Goal: Task Accomplishment & Management: Use online tool/utility

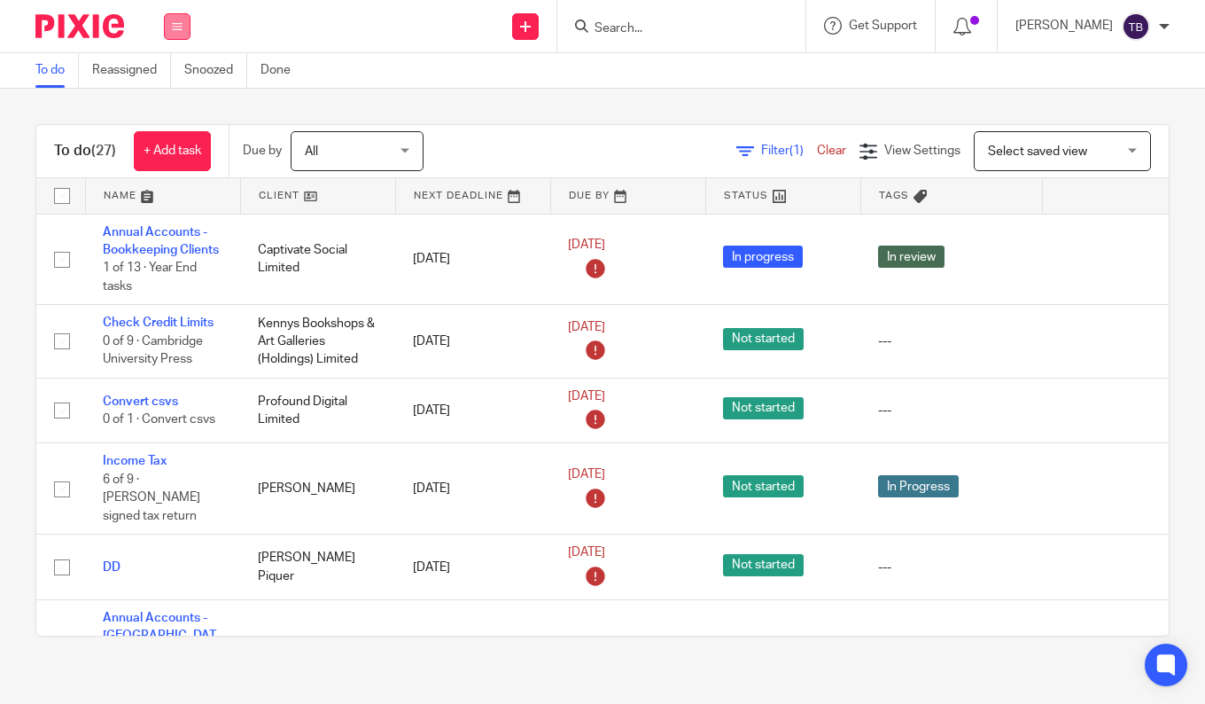
drag, startPoint x: 0, startPoint y: 0, endPoint x: 176, endPoint y: 27, distance: 178.3
click at [176, 27] on icon at bounding box center [177, 26] width 11 height 11
click at [173, 157] on link "Team" at bounding box center [167, 160] width 29 height 12
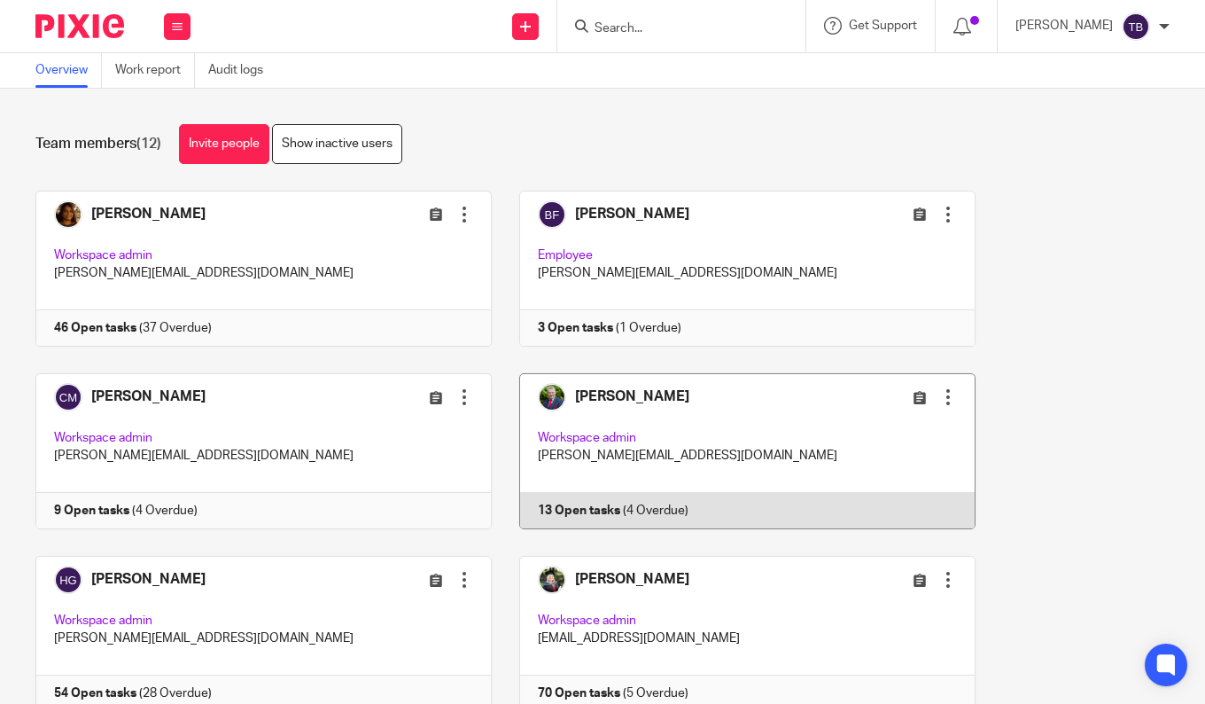
scroll to position [443, 0]
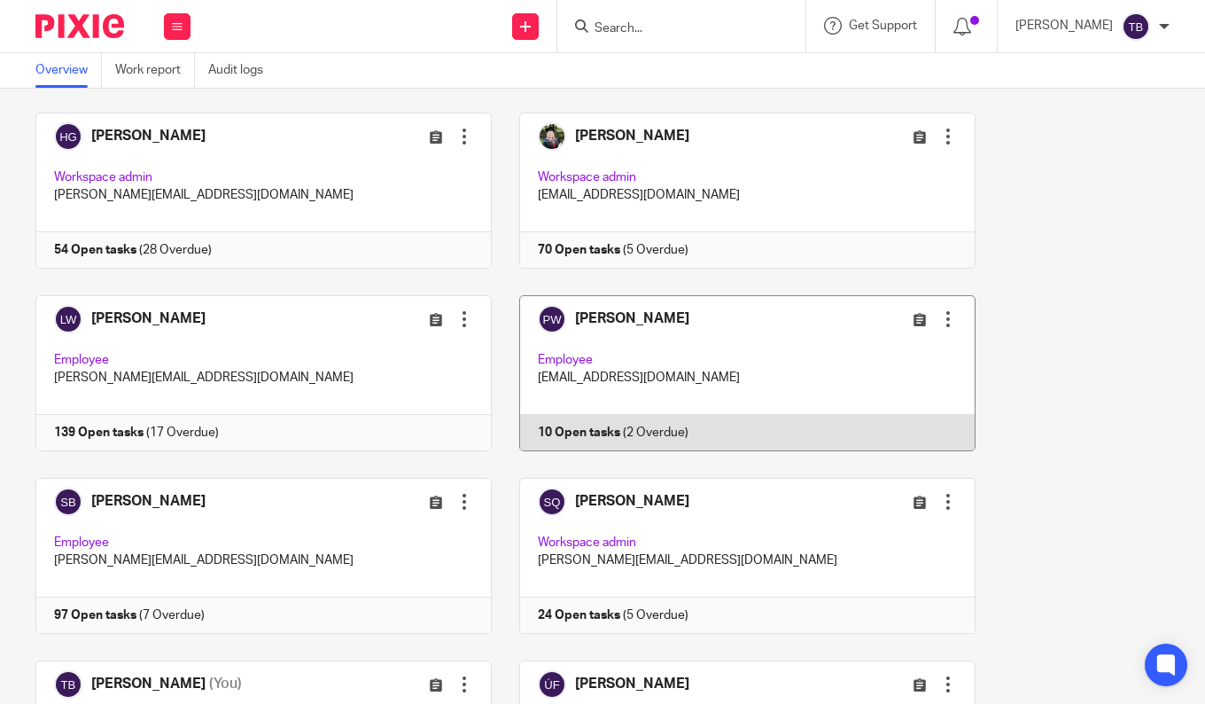
click at [706, 387] on link at bounding box center [734, 373] width 484 height 156
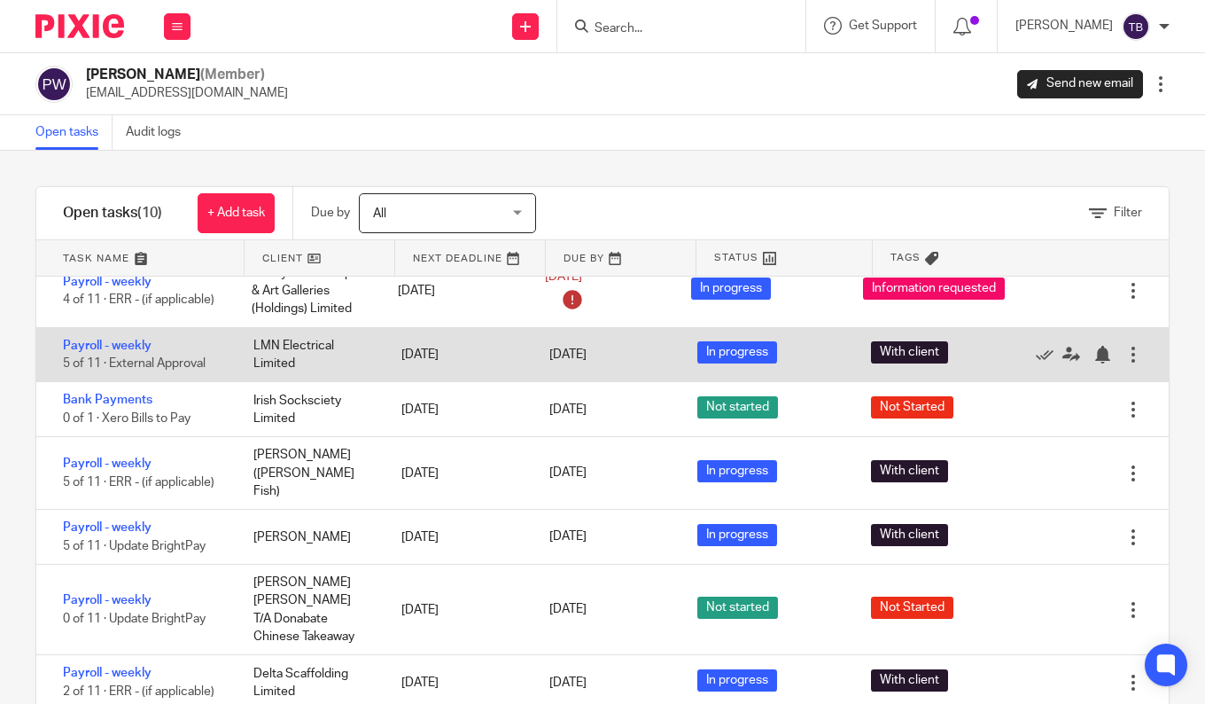
scroll to position [89, 0]
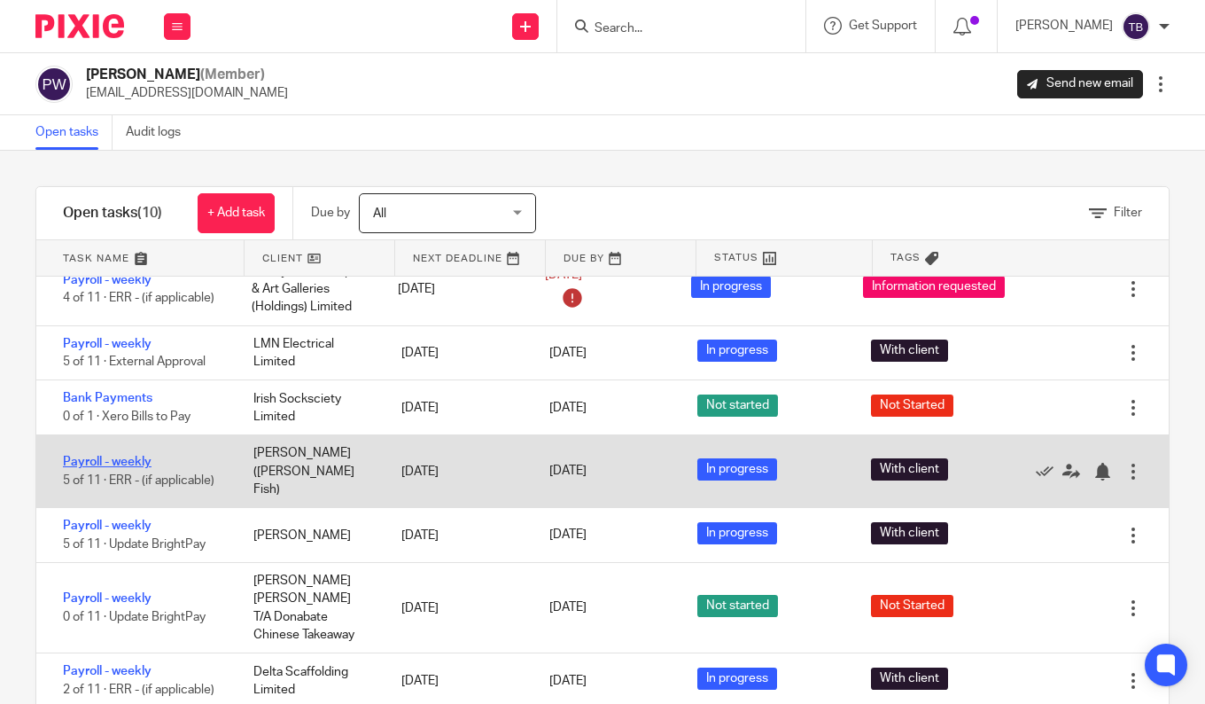
click at [129, 468] on link "Payroll - weekly" at bounding box center [107, 461] width 89 height 12
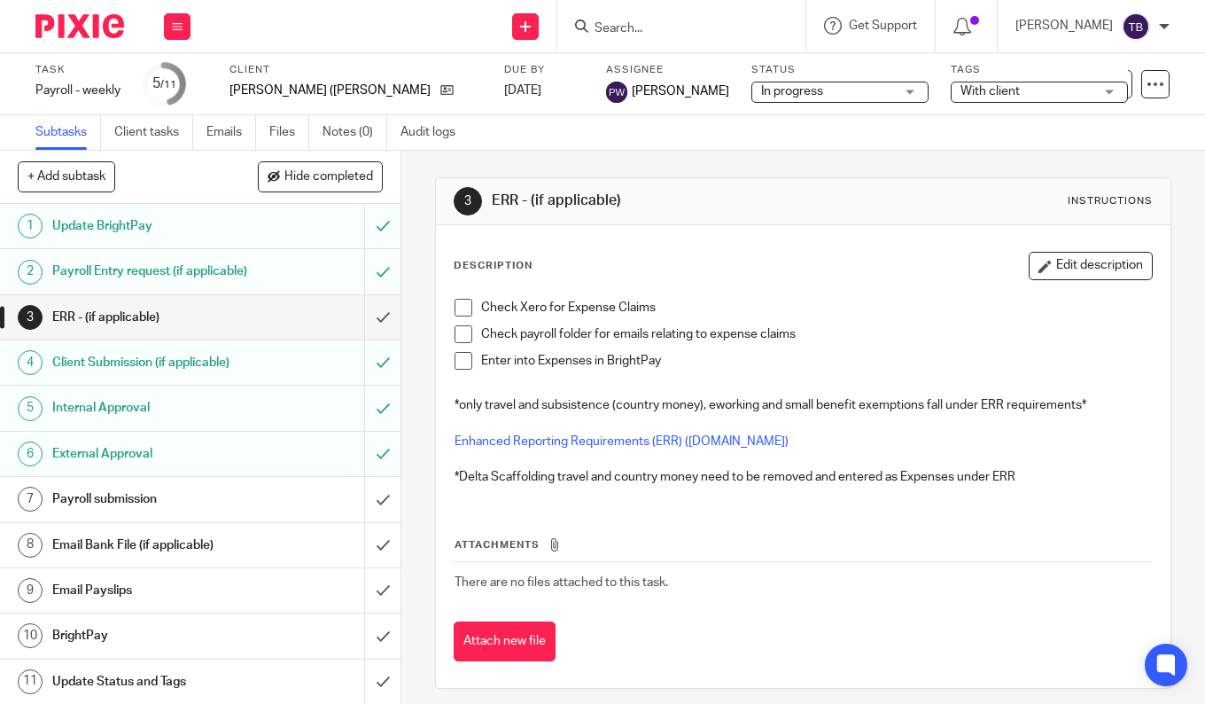
click at [269, 512] on div "Payroll submission" at bounding box center [199, 499] width 295 height 27
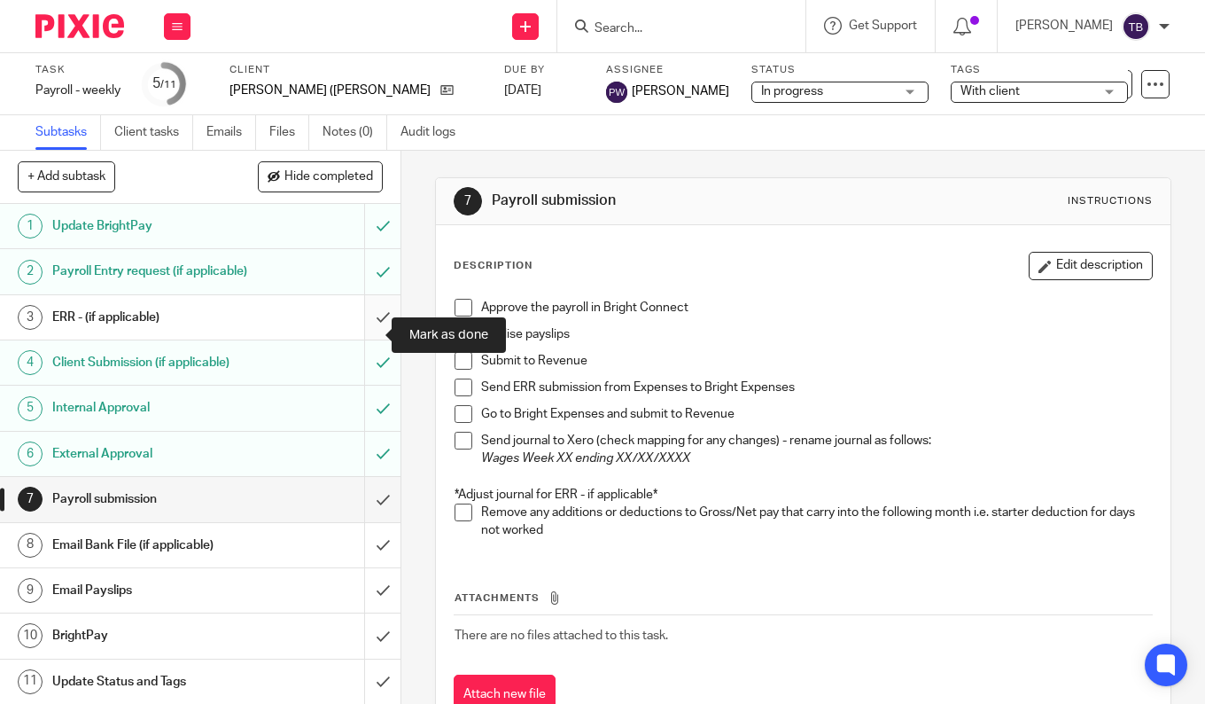
click at [361, 334] on input "submit" at bounding box center [200, 317] width 401 height 44
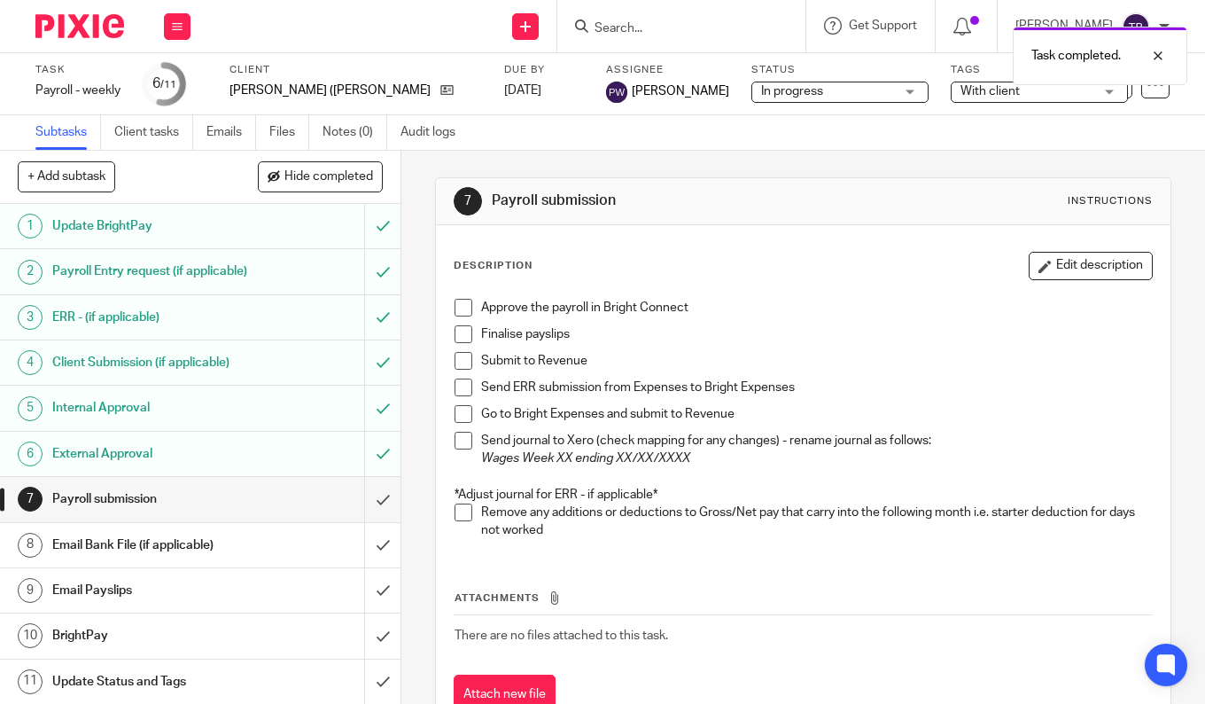
click at [460, 310] on span at bounding box center [464, 308] width 18 height 18
click at [462, 334] on span at bounding box center [464, 334] width 18 height 18
click at [460, 365] on span at bounding box center [464, 361] width 18 height 18
click at [460, 510] on span at bounding box center [464, 512] width 18 height 18
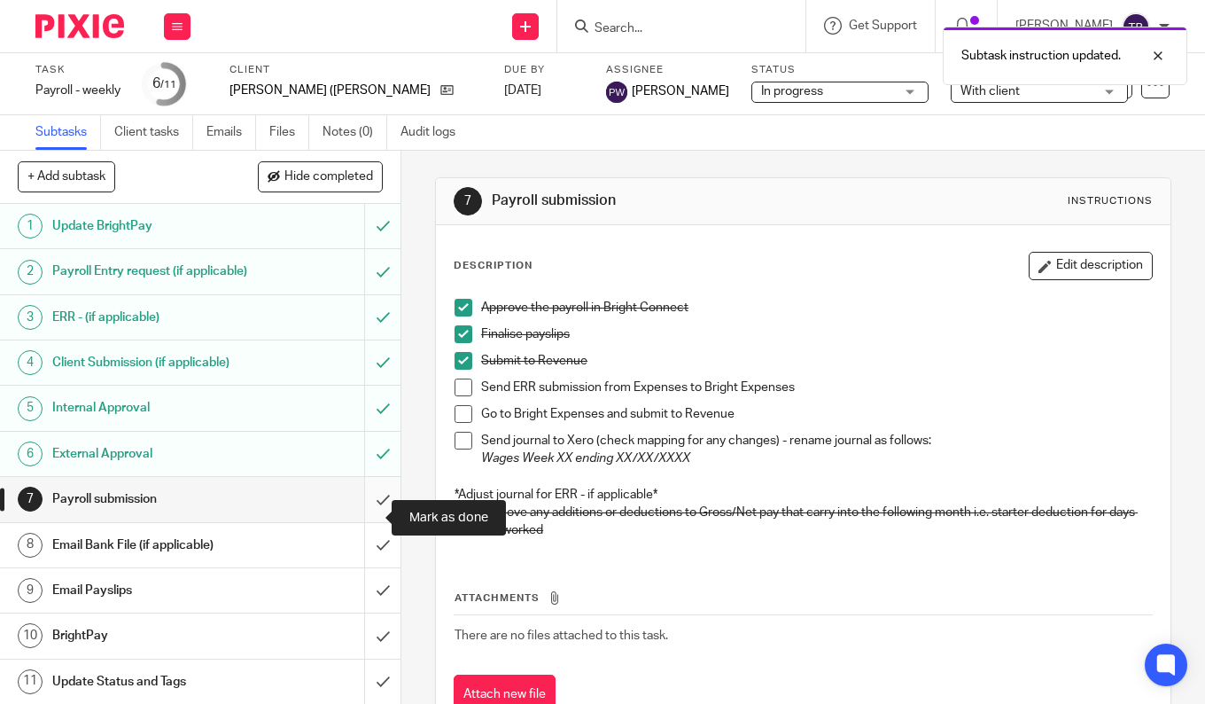
click at [367, 515] on input "submit" at bounding box center [200, 499] width 401 height 44
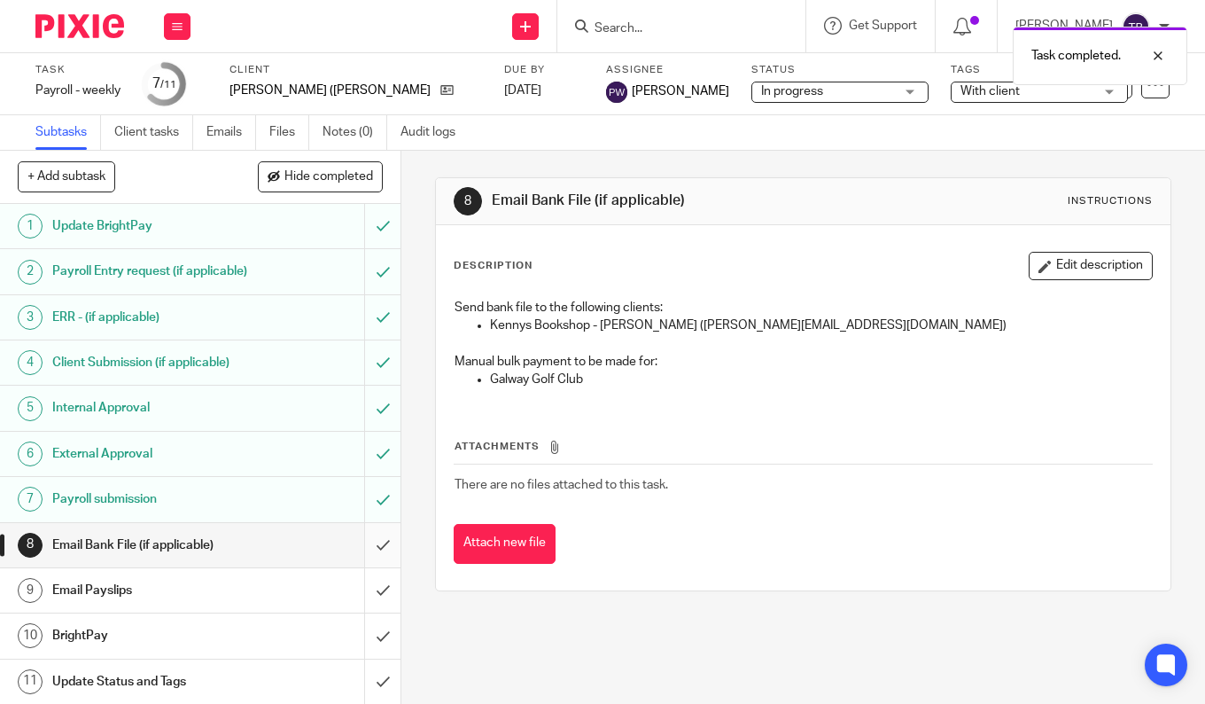
click at [365, 561] on input "submit" at bounding box center [200, 545] width 401 height 44
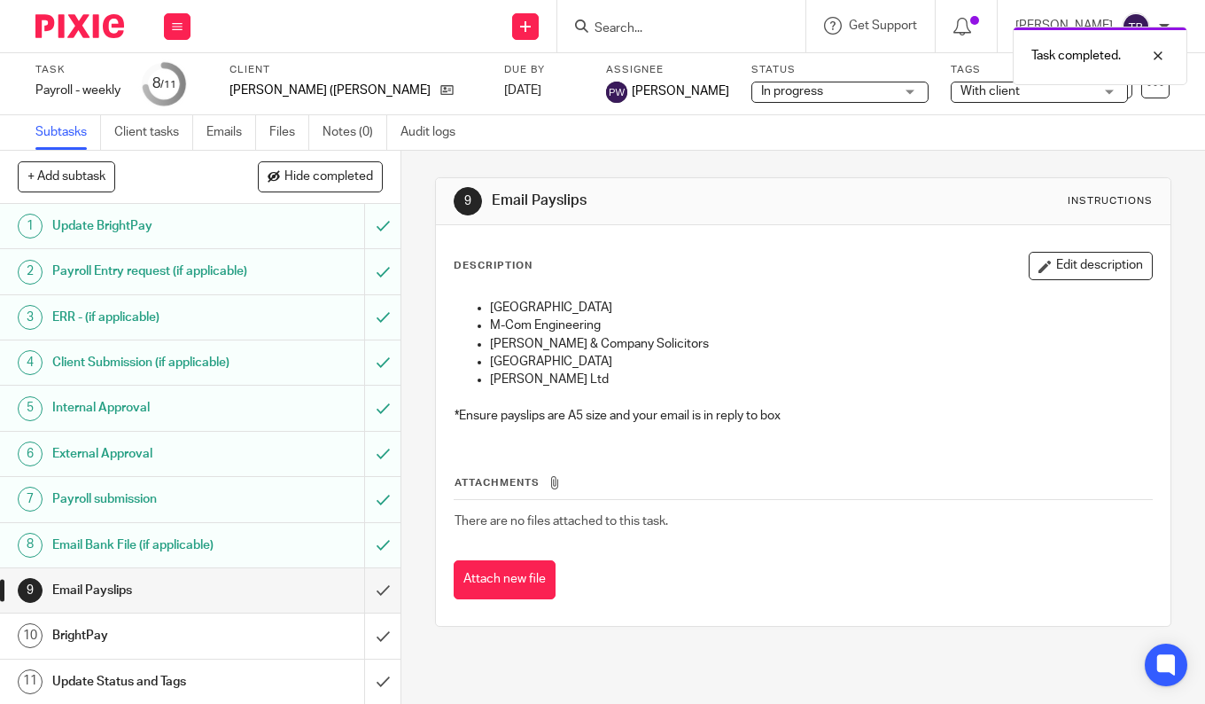
click at [362, 606] on input "submit" at bounding box center [200, 590] width 401 height 44
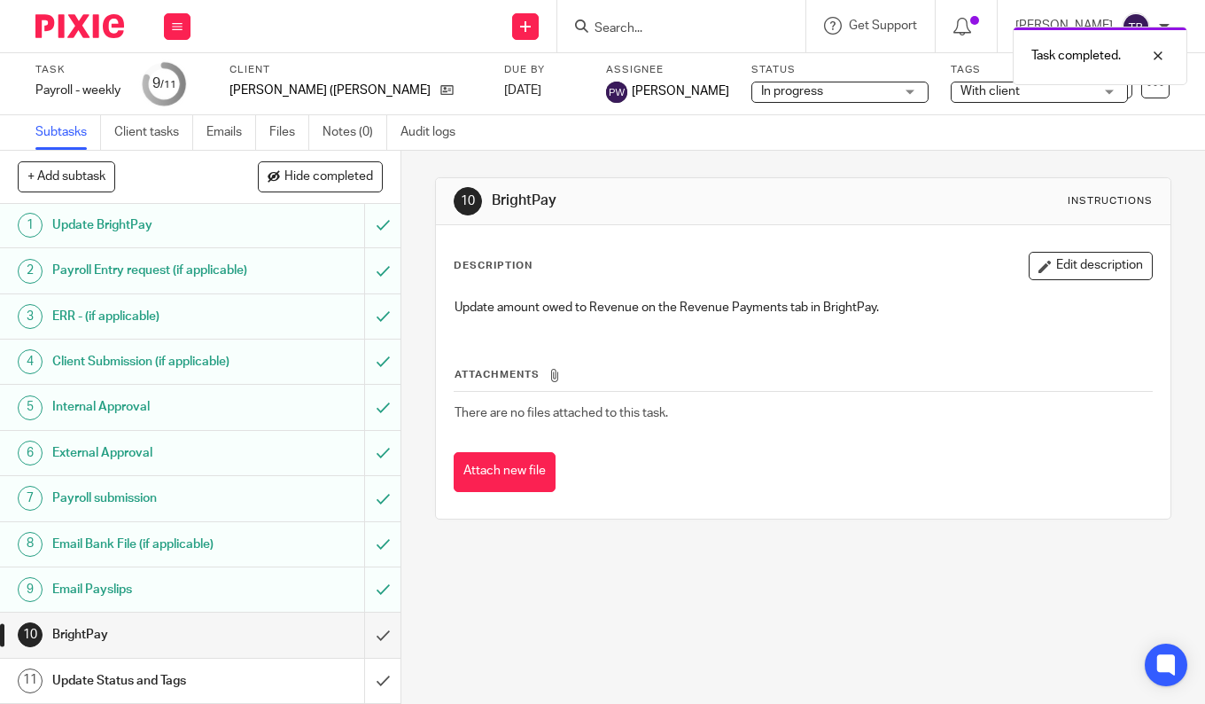
scroll to position [19, 0]
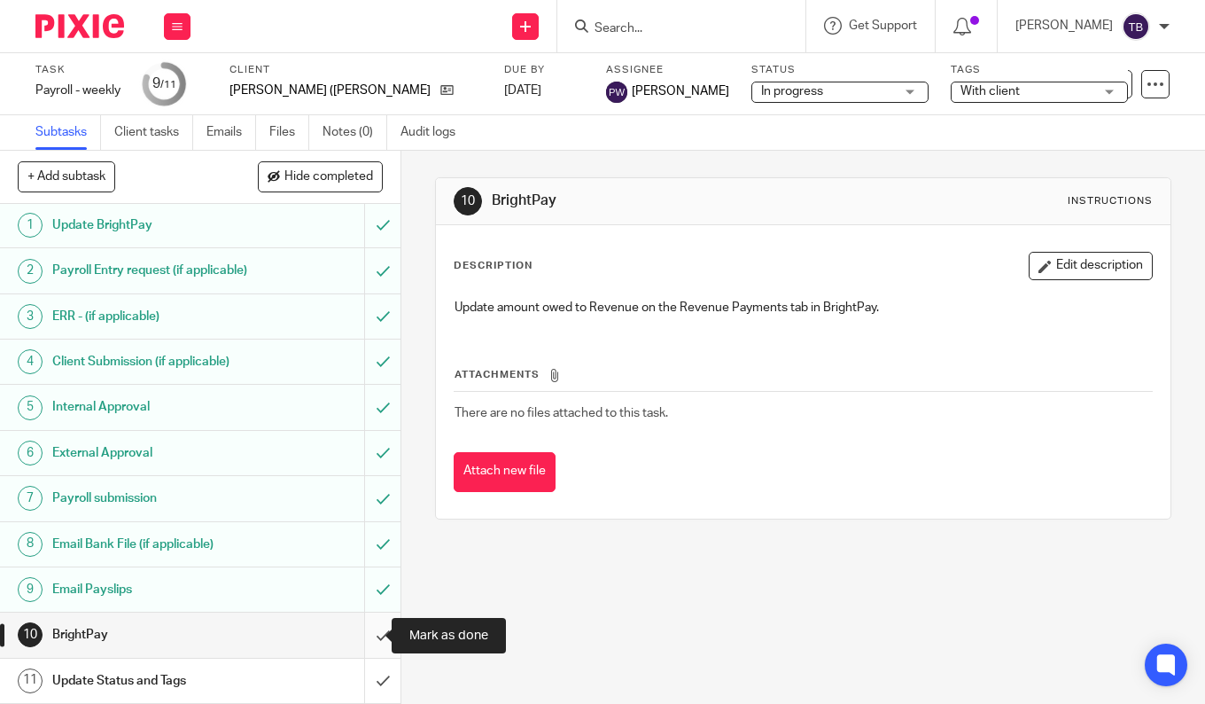
click at [371, 634] on input "submit" at bounding box center [200, 634] width 401 height 44
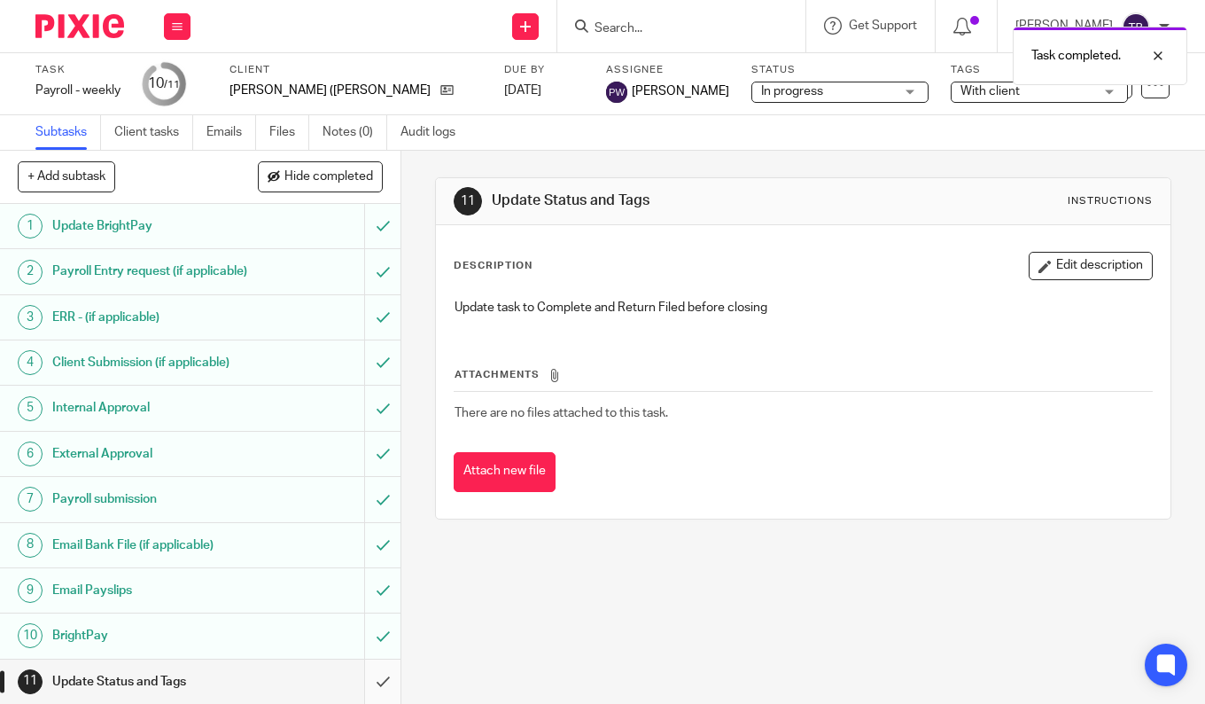
click at [366, 686] on input "submit" at bounding box center [200, 681] width 401 height 44
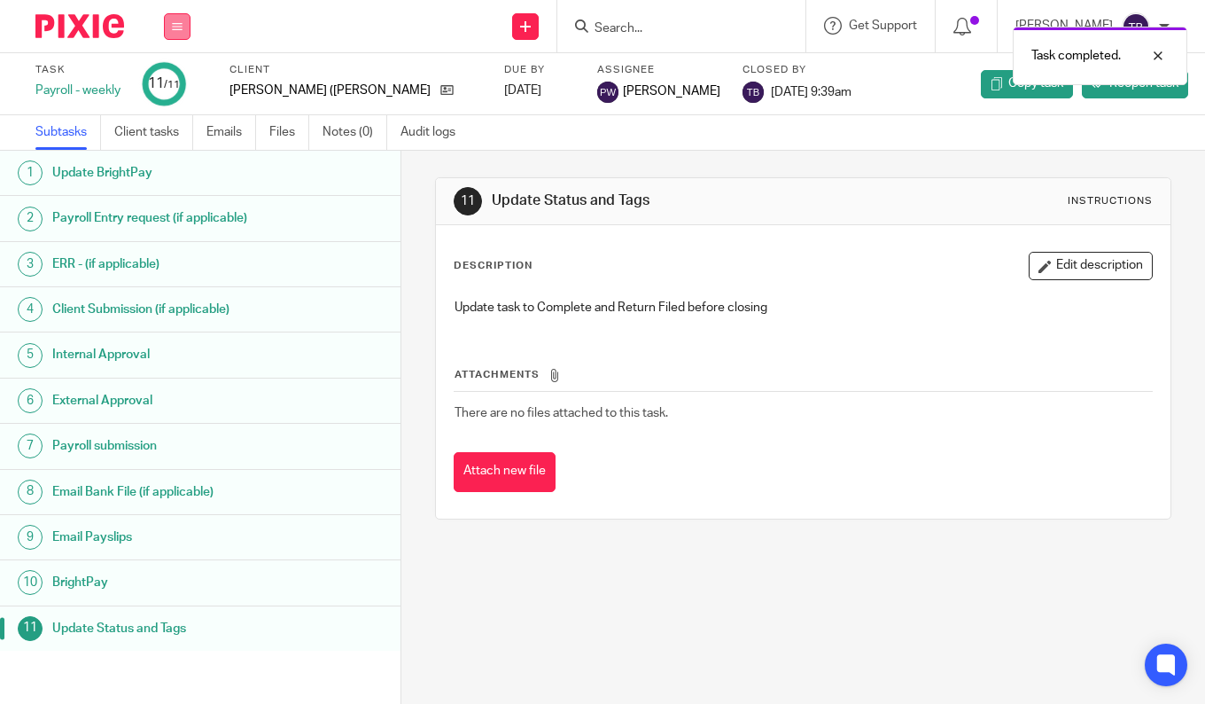
click at [177, 23] on icon at bounding box center [177, 26] width 11 height 11
click at [174, 162] on link "Team" at bounding box center [167, 160] width 29 height 12
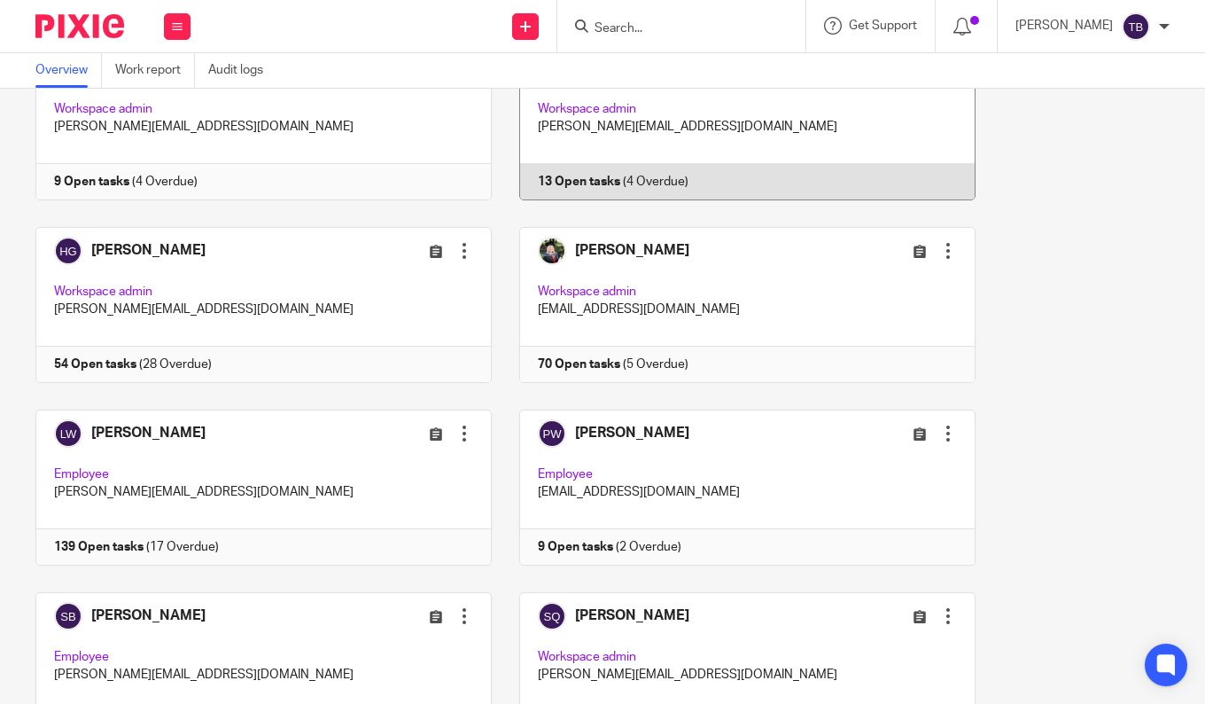
scroll to position [532, 0]
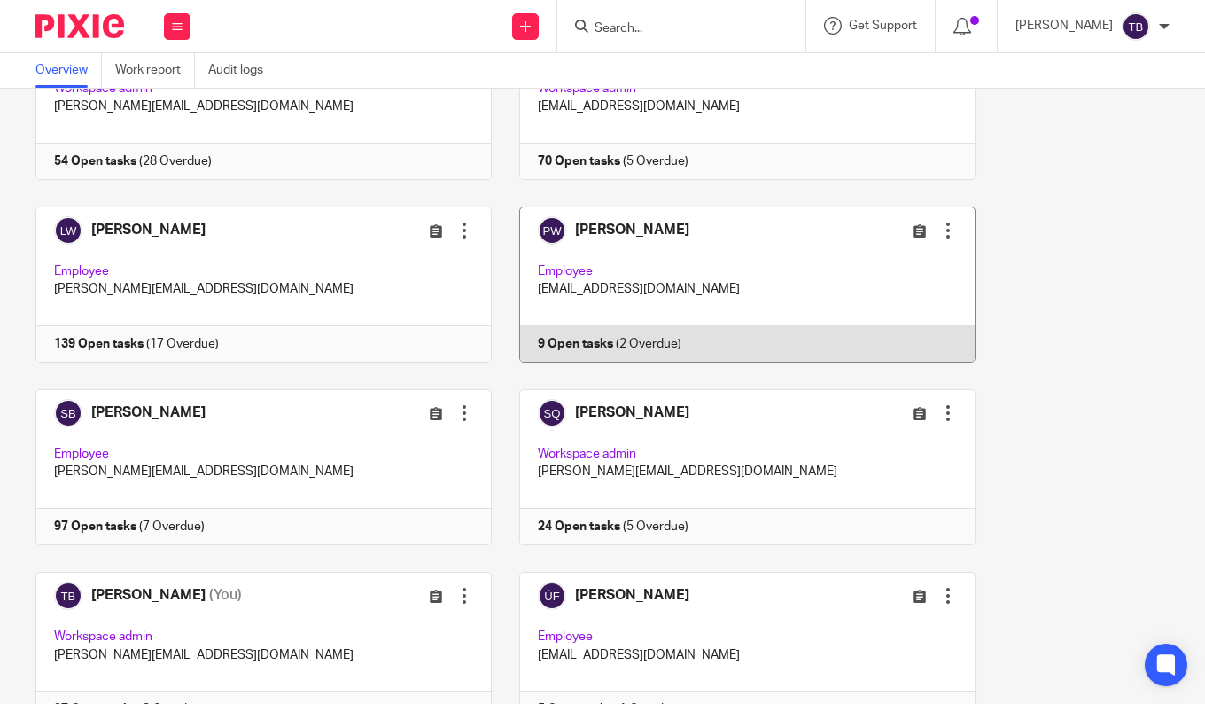
click at [591, 295] on link at bounding box center [734, 284] width 484 height 156
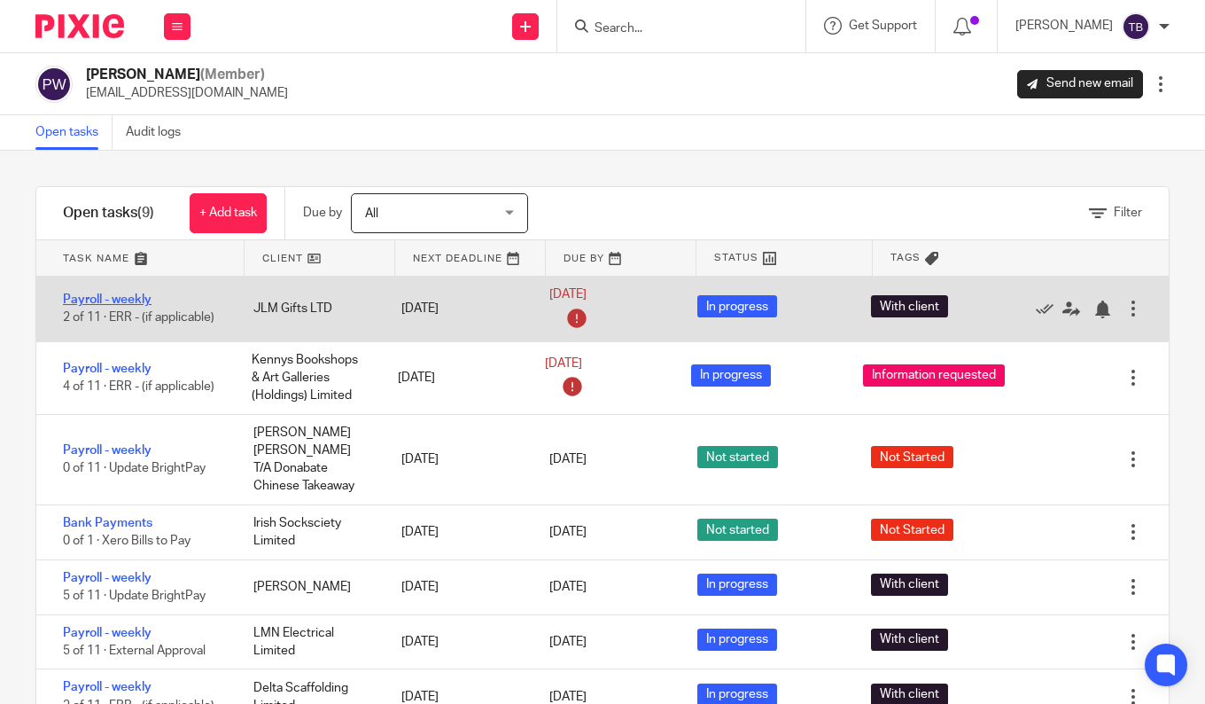
click at [104, 298] on link "Payroll - weekly" at bounding box center [107, 299] width 89 height 12
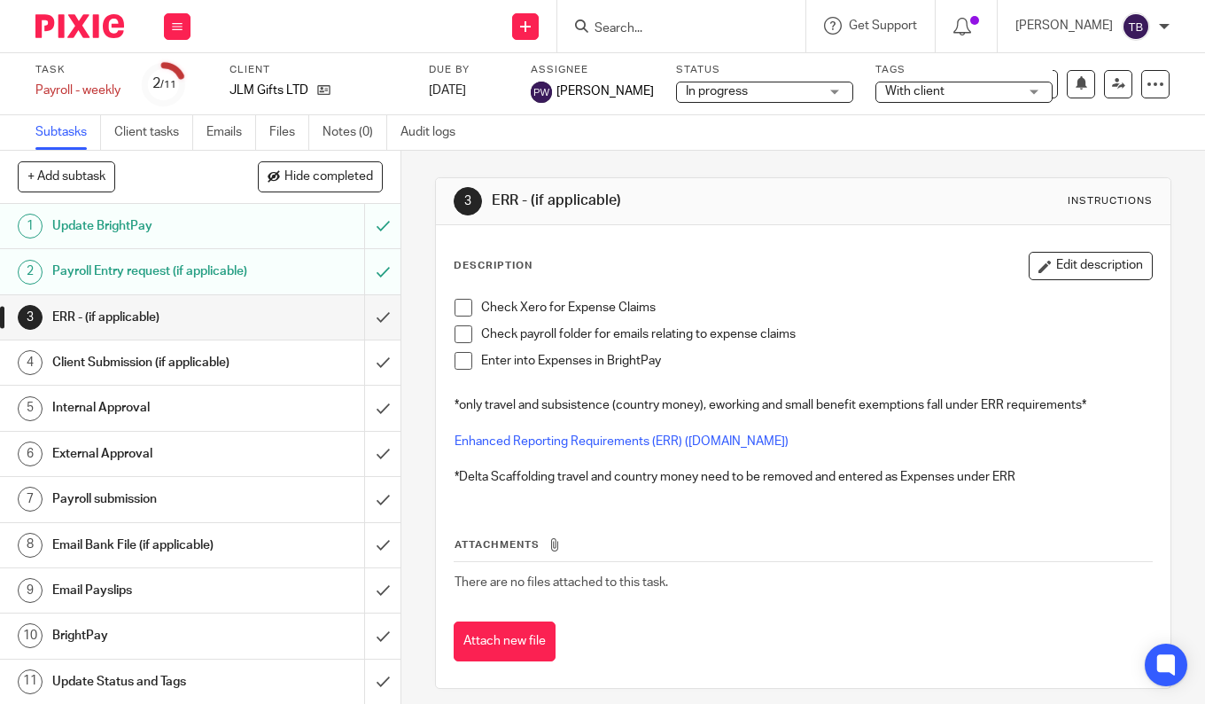
click at [183, 234] on h1 "Update BrightPay" at bounding box center [150, 226] width 197 height 27
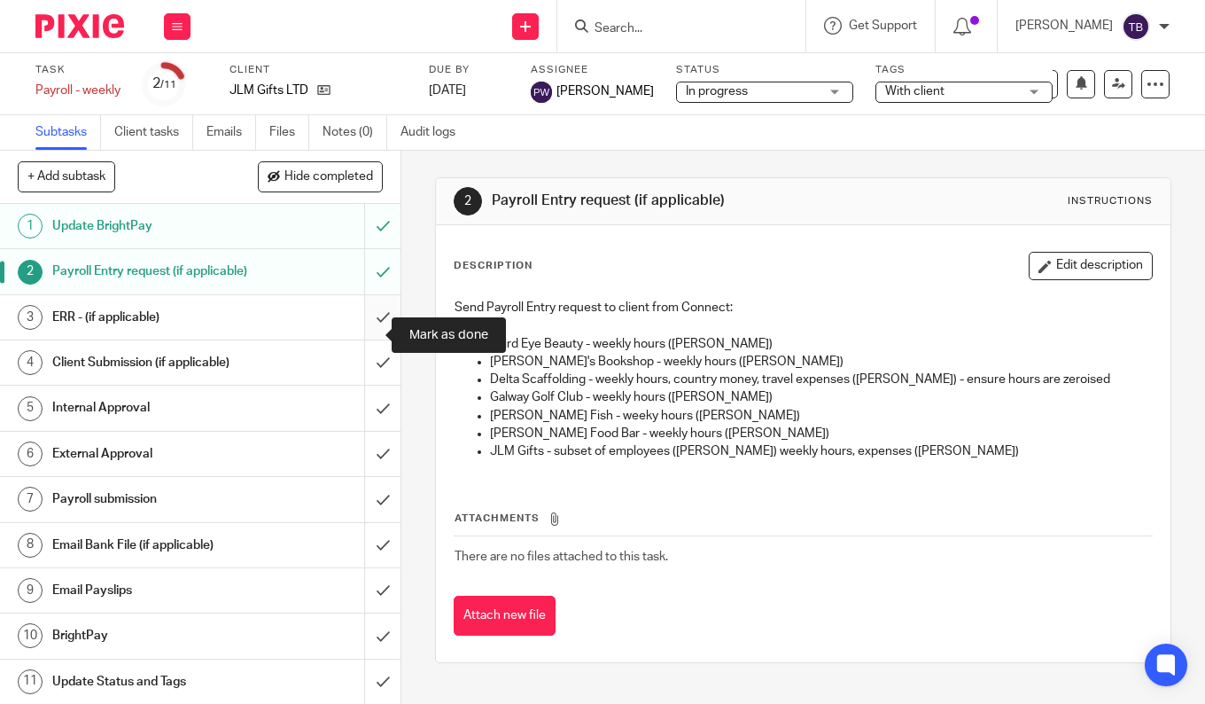
click at [362, 331] on input "submit" at bounding box center [200, 317] width 401 height 44
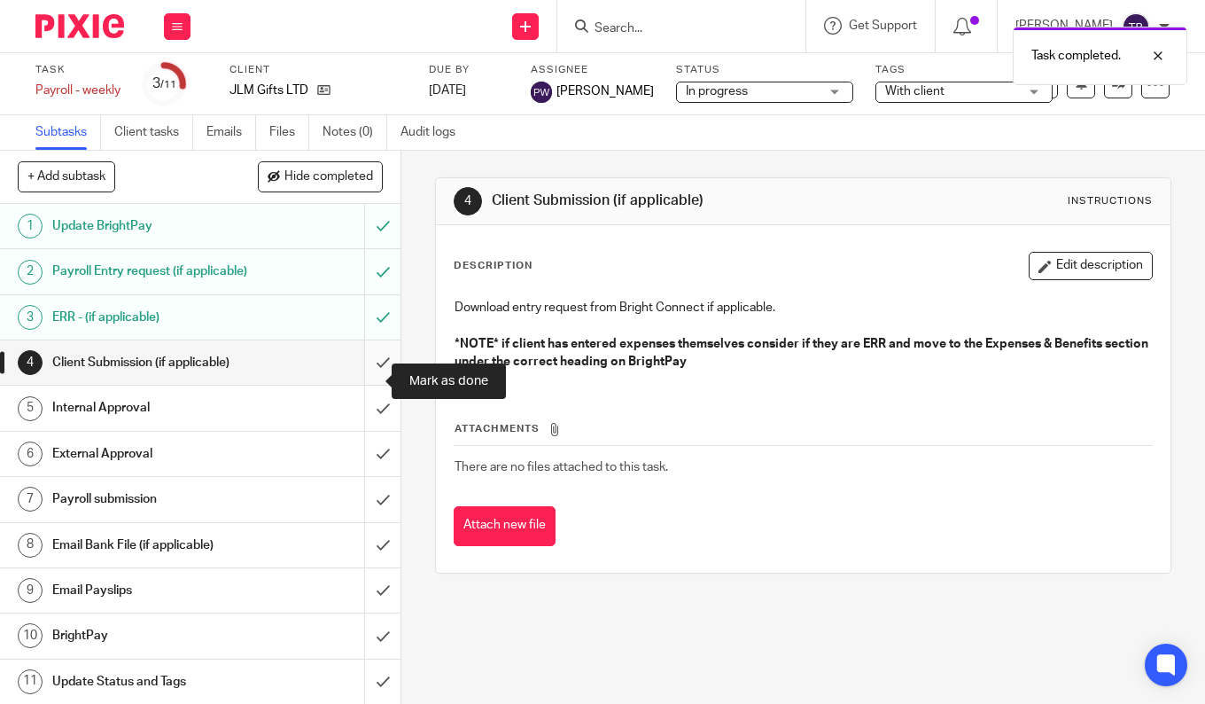
click at [364, 374] on input "submit" at bounding box center [200, 362] width 401 height 44
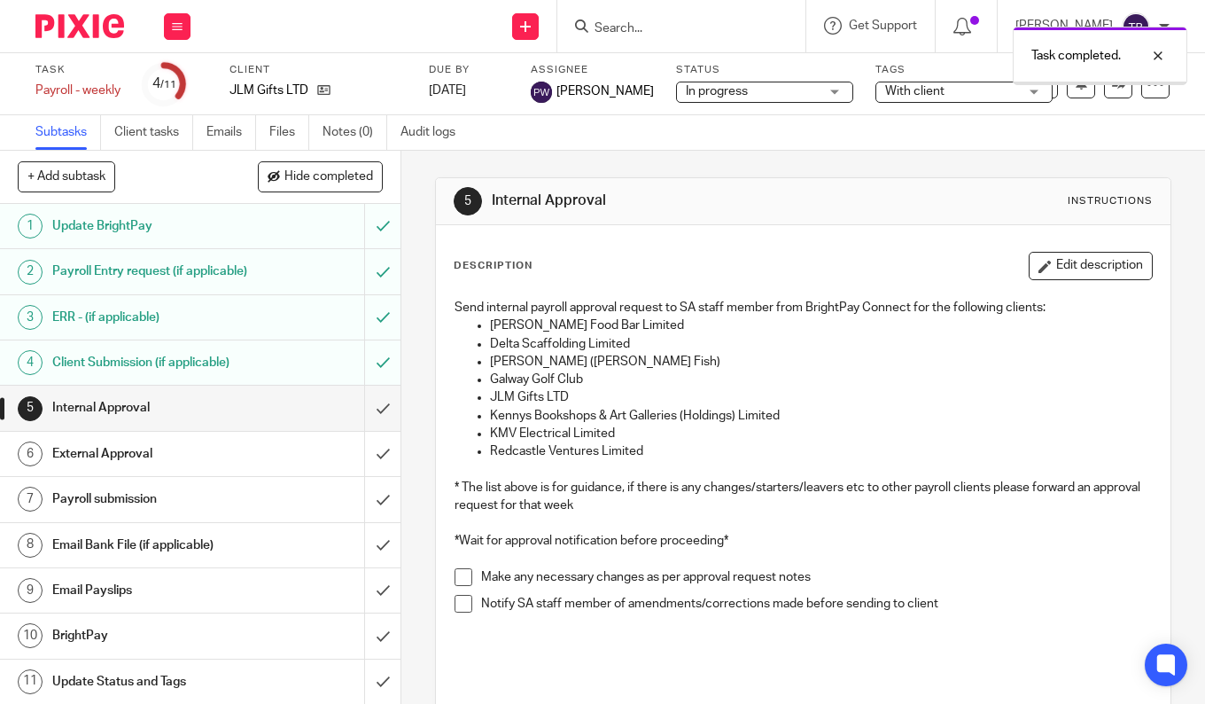
click at [363, 420] on input "submit" at bounding box center [200, 407] width 401 height 44
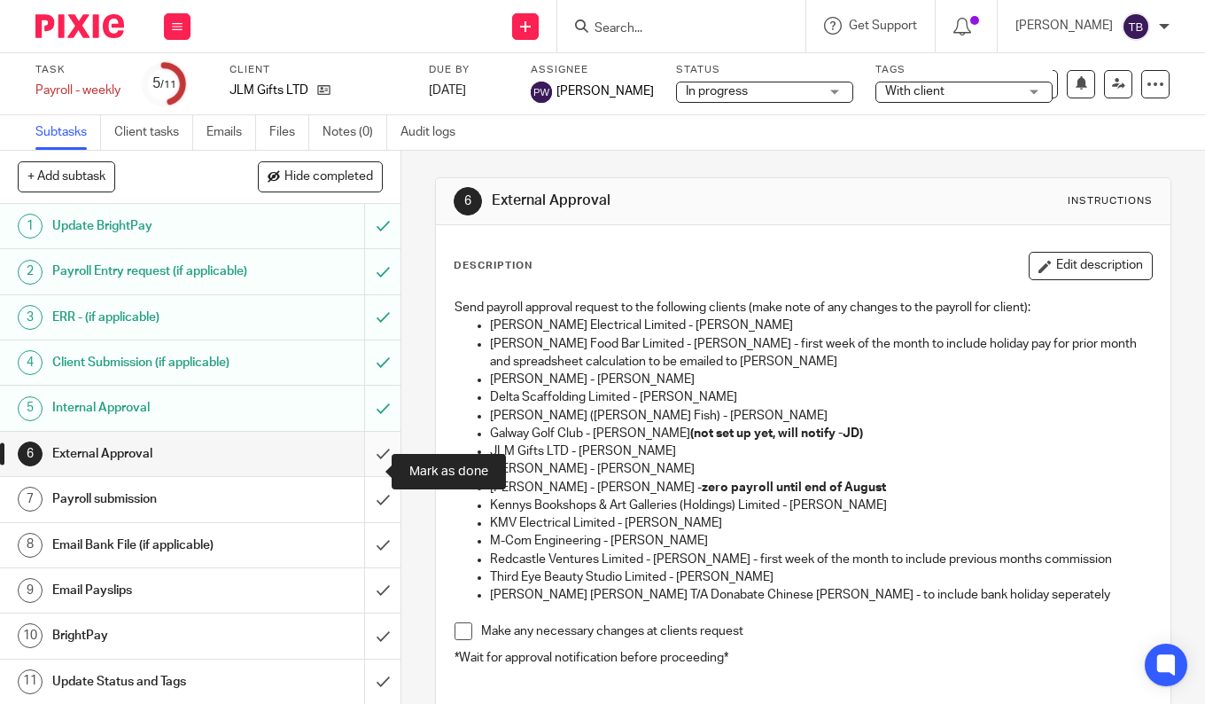
click at [370, 471] on input "submit" at bounding box center [200, 454] width 401 height 44
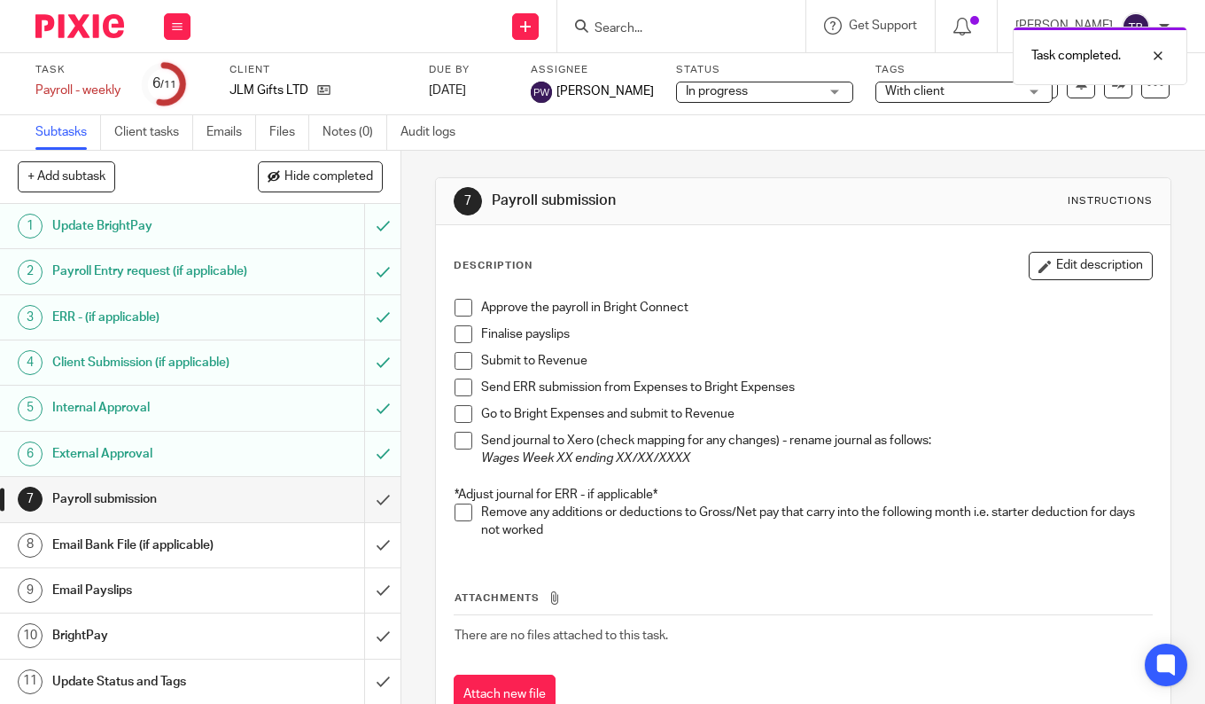
click at [719, 21] on div "Task completed." at bounding box center [895, 51] width 585 height 67
click at [624, 20] on div "Task completed." at bounding box center [895, 51] width 585 height 67
click at [625, 27] on div "Task completed." at bounding box center [895, 51] width 585 height 67
click at [747, 31] on div "Task completed." at bounding box center [895, 51] width 585 height 67
click at [682, 27] on div "Task completed." at bounding box center [895, 51] width 585 height 67
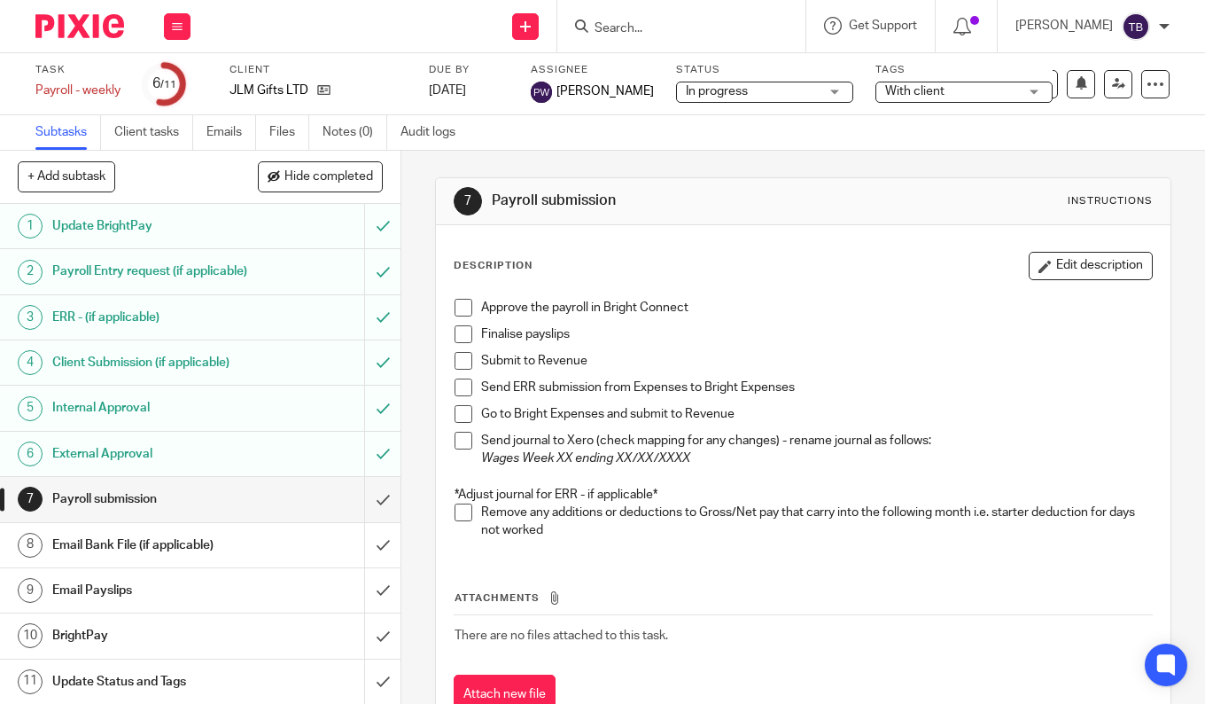
click at [617, 25] on div "Task completed." at bounding box center [895, 51] width 585 height 67
click at [668, 33] on input "Search" at bounding box center [673, 29] width 160 height 16
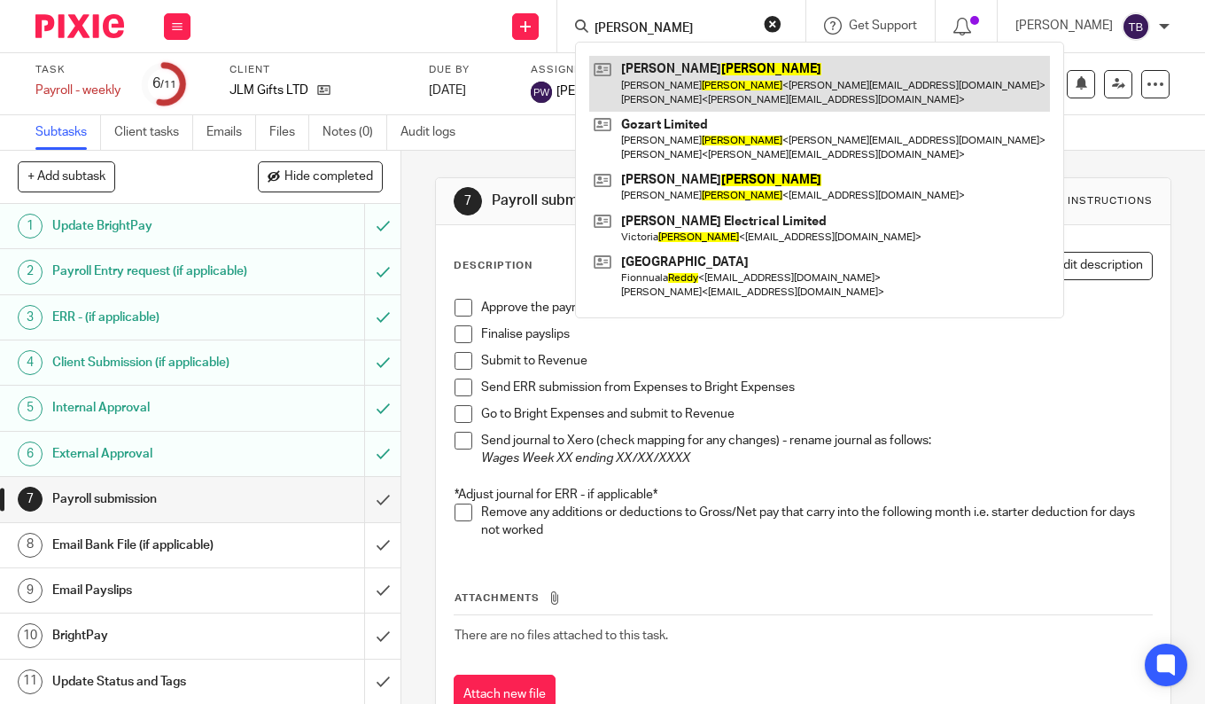
type input "reidy"
click at [673, 84] on link at bounding box center [819, 83] width 461 height 55
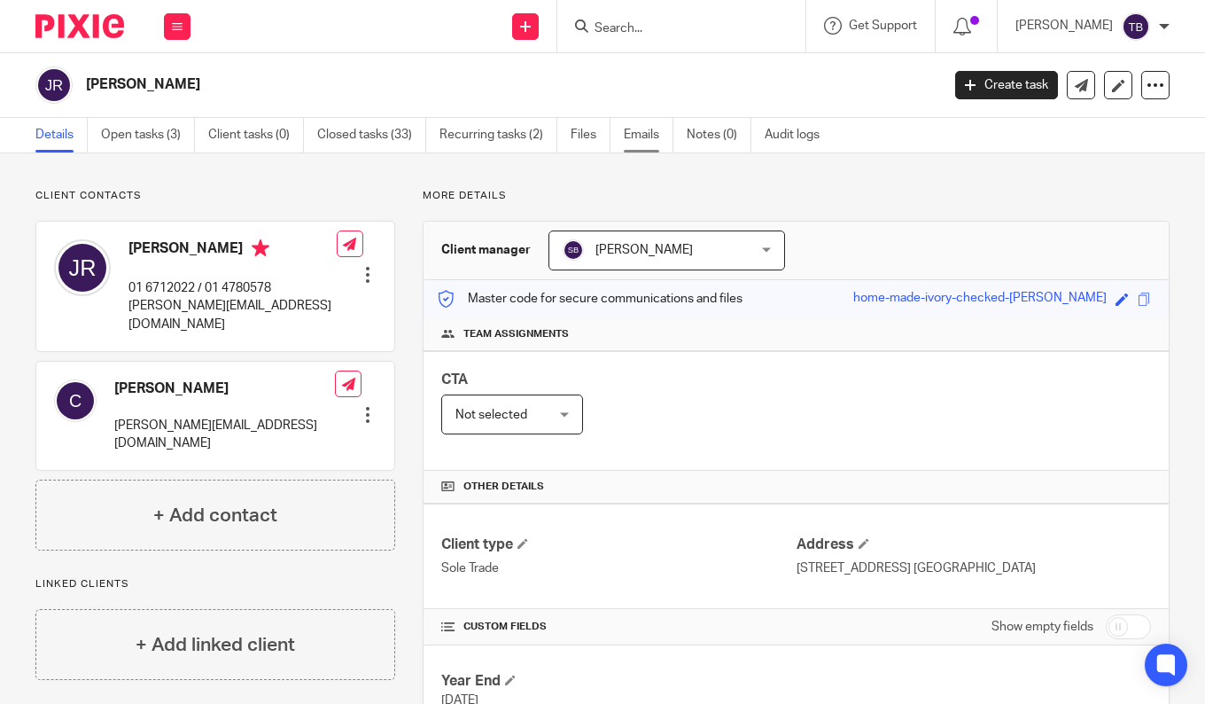
click at [630, 136] on link "Emails" at bounding box center [649, 135] width 50 height 35
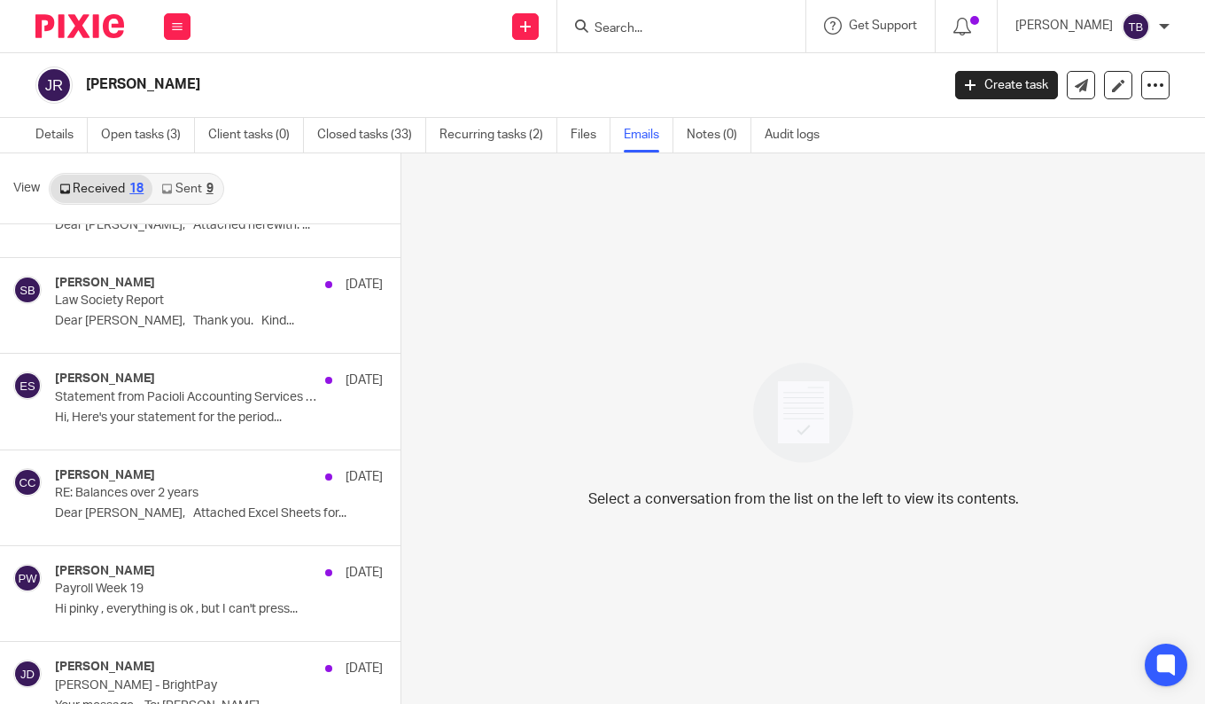
scroll to position [532, 0]
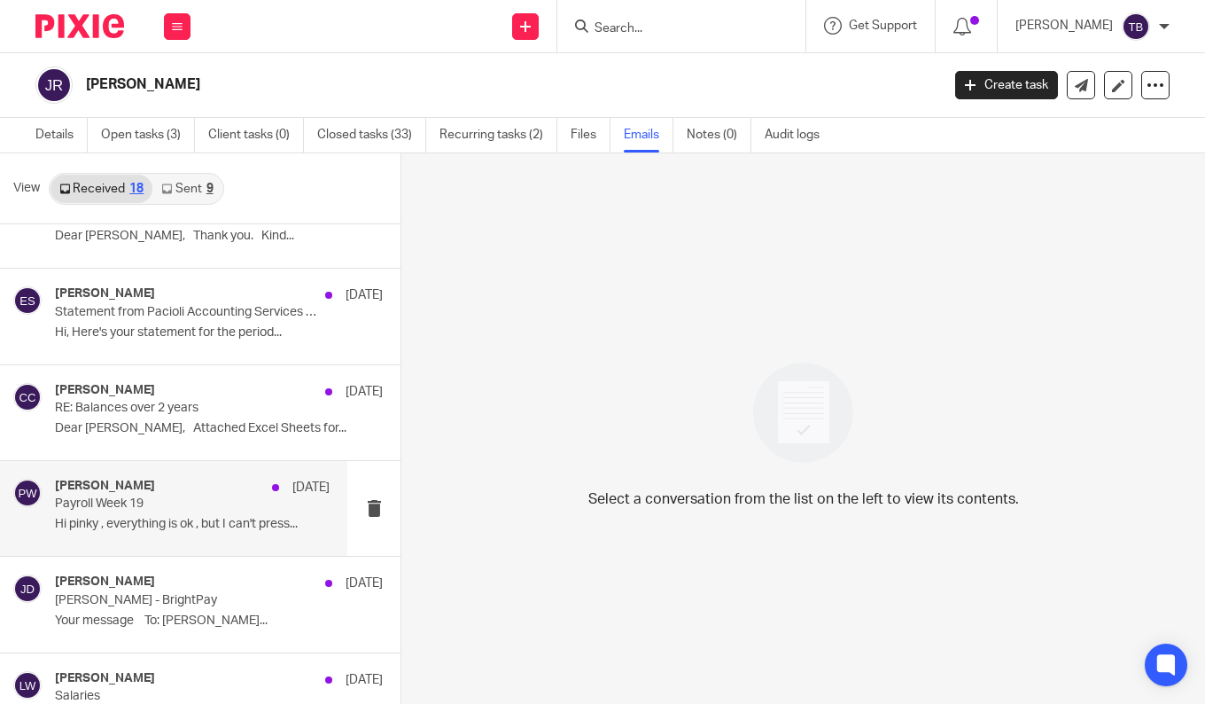
click at [178, 493] on div "Pinky Wadhwa 9 May" at bounding box center [192, 488] width 275 height 18
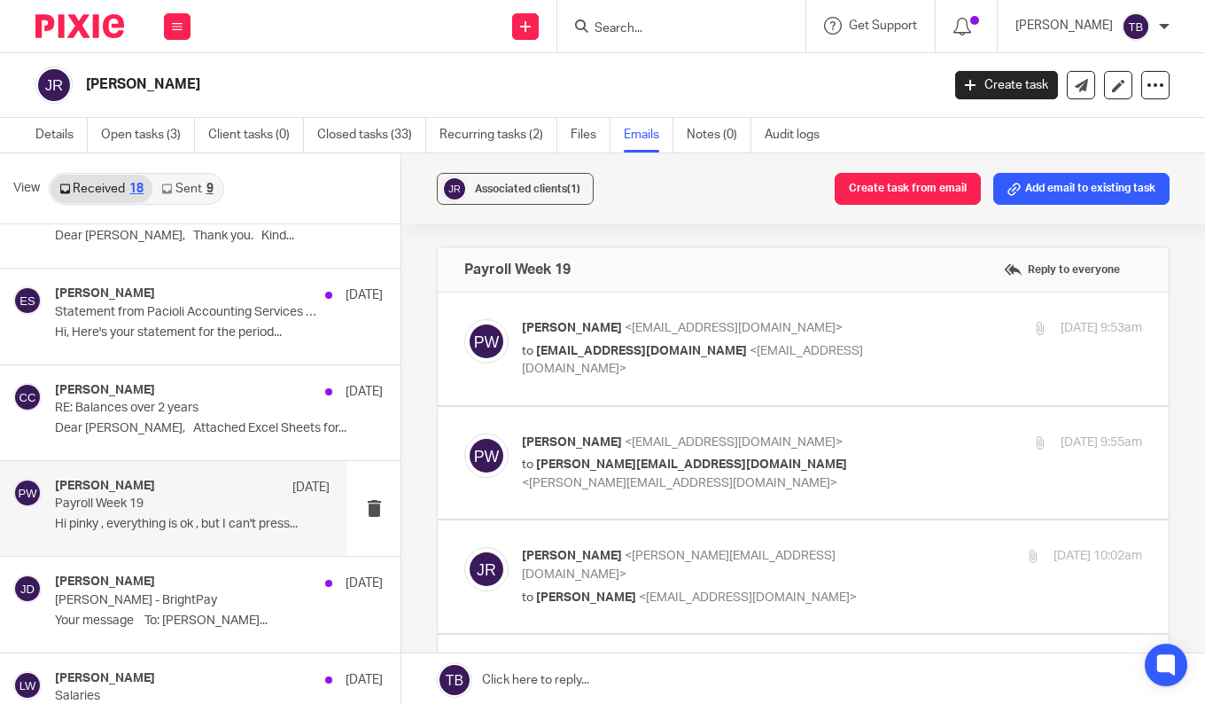
scroll to position [0, 0]
click at [648, 362] on div "Pinky Wadhwa <pinky@sheilaccountants.ie> to swai9728@hotmail.com <swai9728@hotm…" at bounding box center [832, 348] width 620 height 59
checkbox input "true"
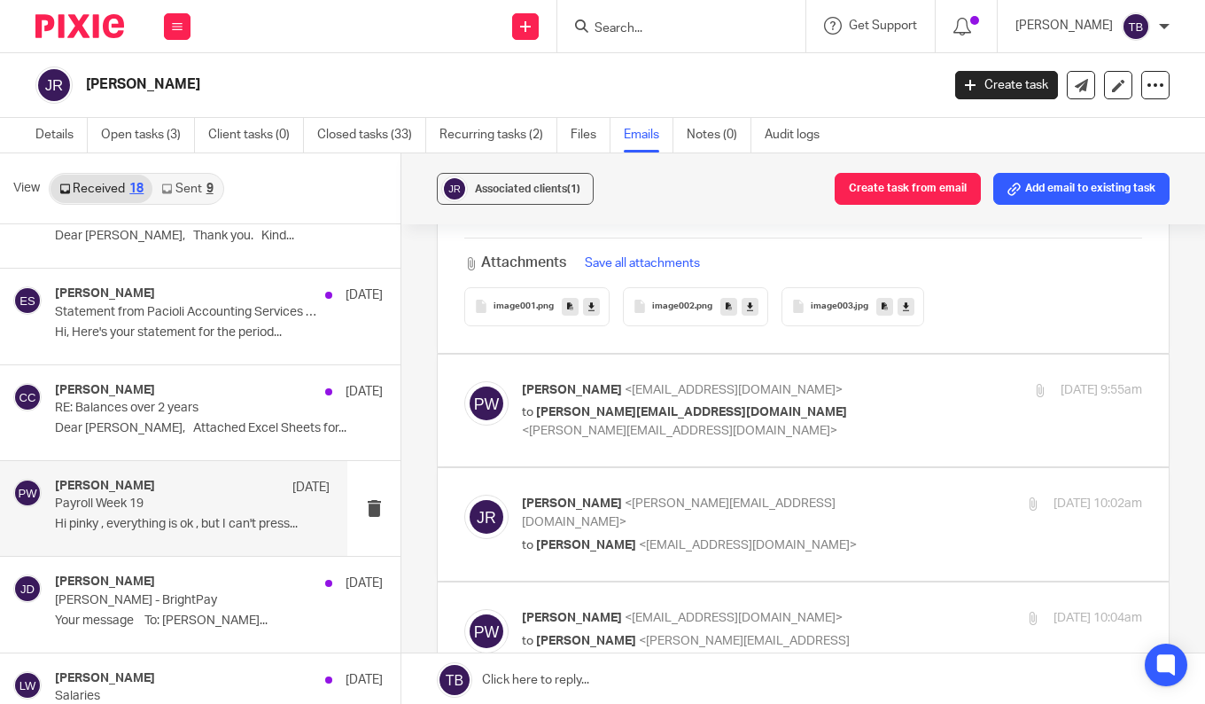
scroll to position [1684, 0]
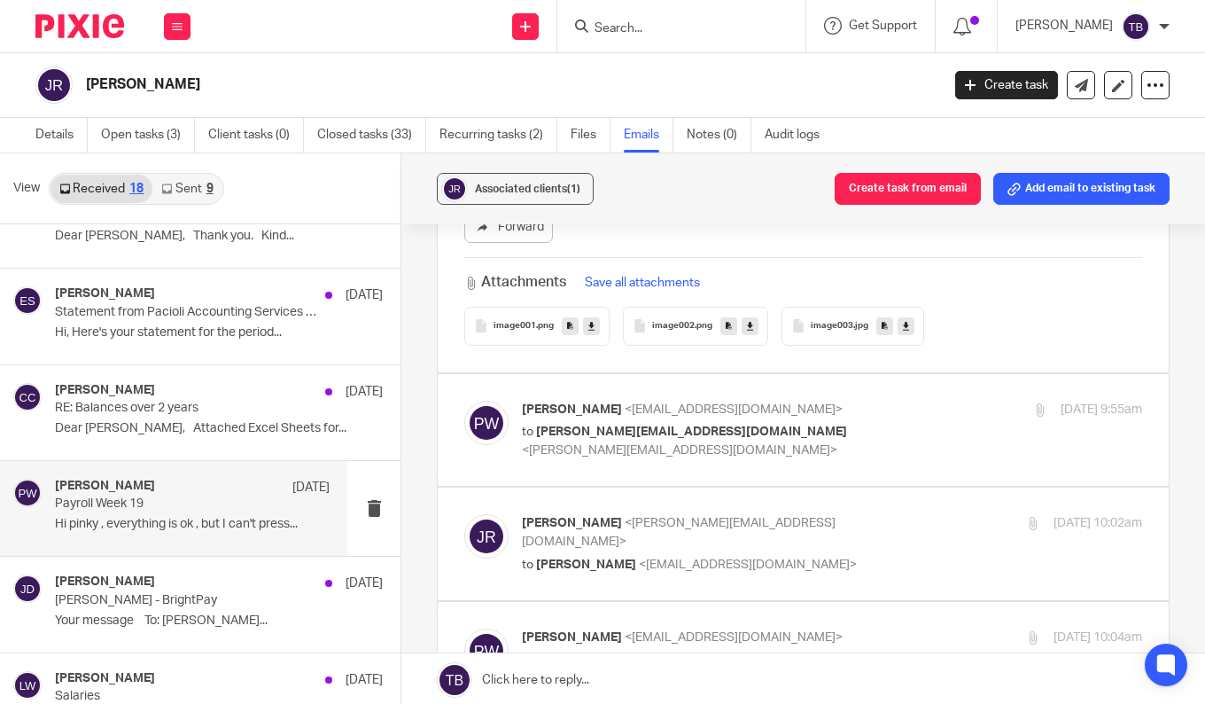
click at [627, 456] on label at bounding box center [803, 430] width 731 height 113
click at [464, 401] on input "checkbox" at bounding box center [463, 400] width 1 height 1
checkbox input "true"
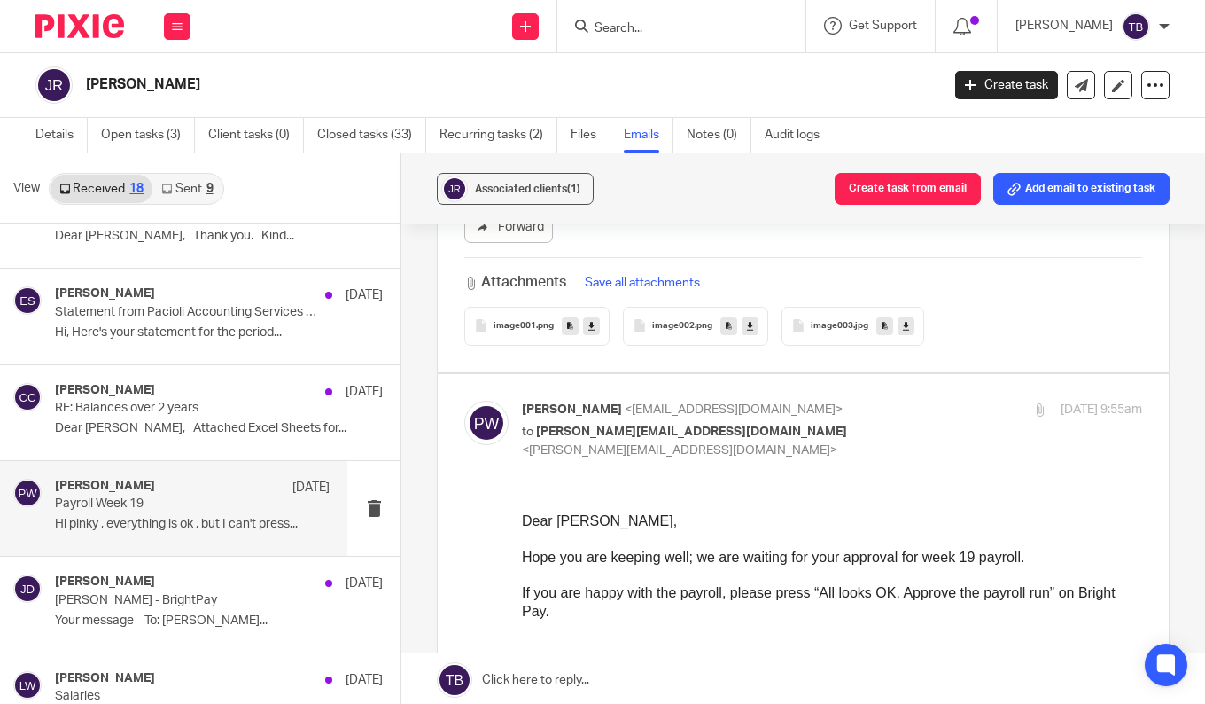
scroll to position [1772, 0]
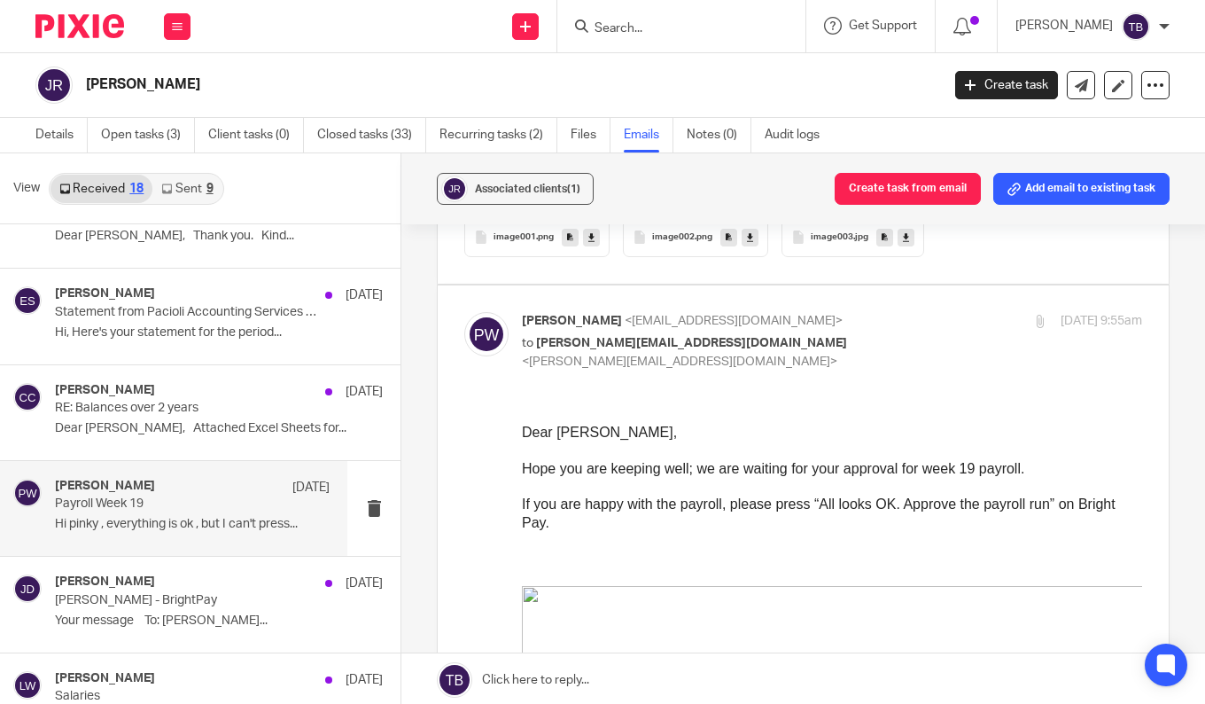
drag, startPoint x: 1031, startPoint y: 818, endPoint x: 935, endPoint y: 492, distance: 339.9
drag, startPoint x: 1097, startPoint y: 505, endPoint x: 1030, endPoint y: 505, distance: 67.3
click at [1030, 505] on p "If you are happy with the payroll, please press “All looks OK. Approve the payr…" at bounding box center [832, 513] width 620 height 36
drag, startPoint x: 1030, startPoint y: 505, endPoint x: 709, endPoint y: 471, distance: 322.6
click at [709, 471] on span "Hope you are keeping well; we are waiting for your approval for week 19 payroll." at bounding box center [773, 468] width 502 height 15
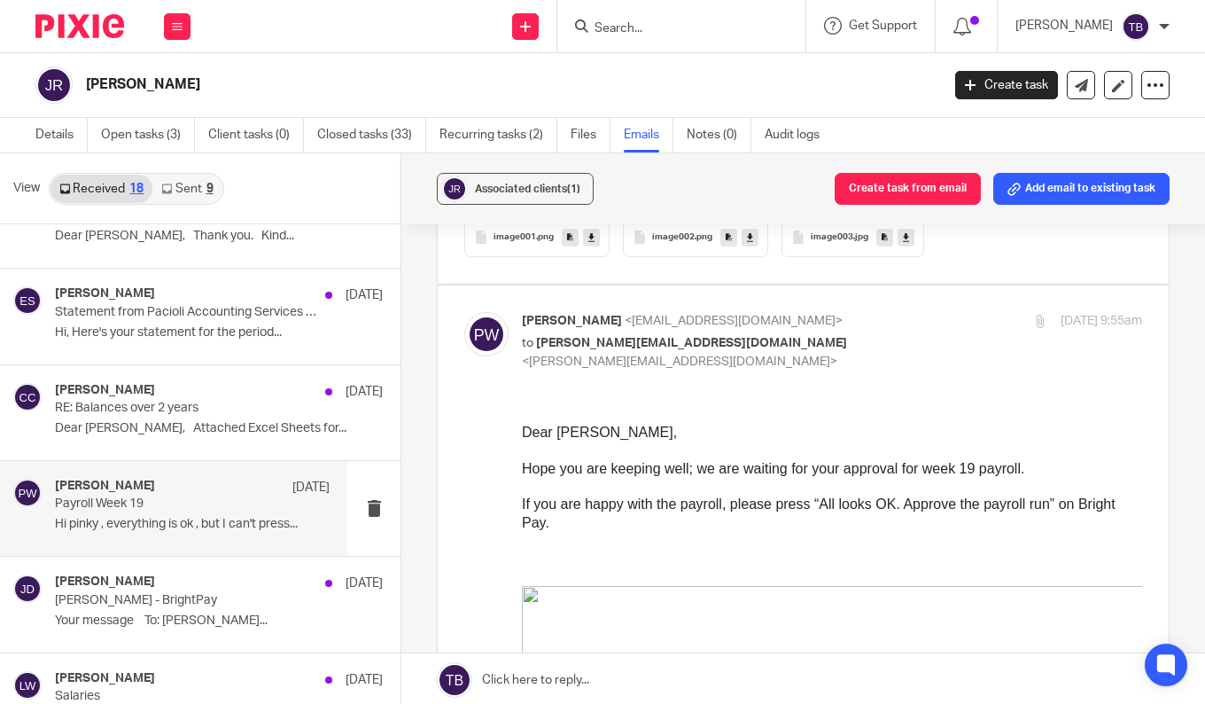
drag, startPoint x: 525, startPoint y: 436, endPoint x: 993, endPoint y: 465, distance: 468.8
copy div "Dear John, Hope you are keeping well; we are waiting for your approval for week…"
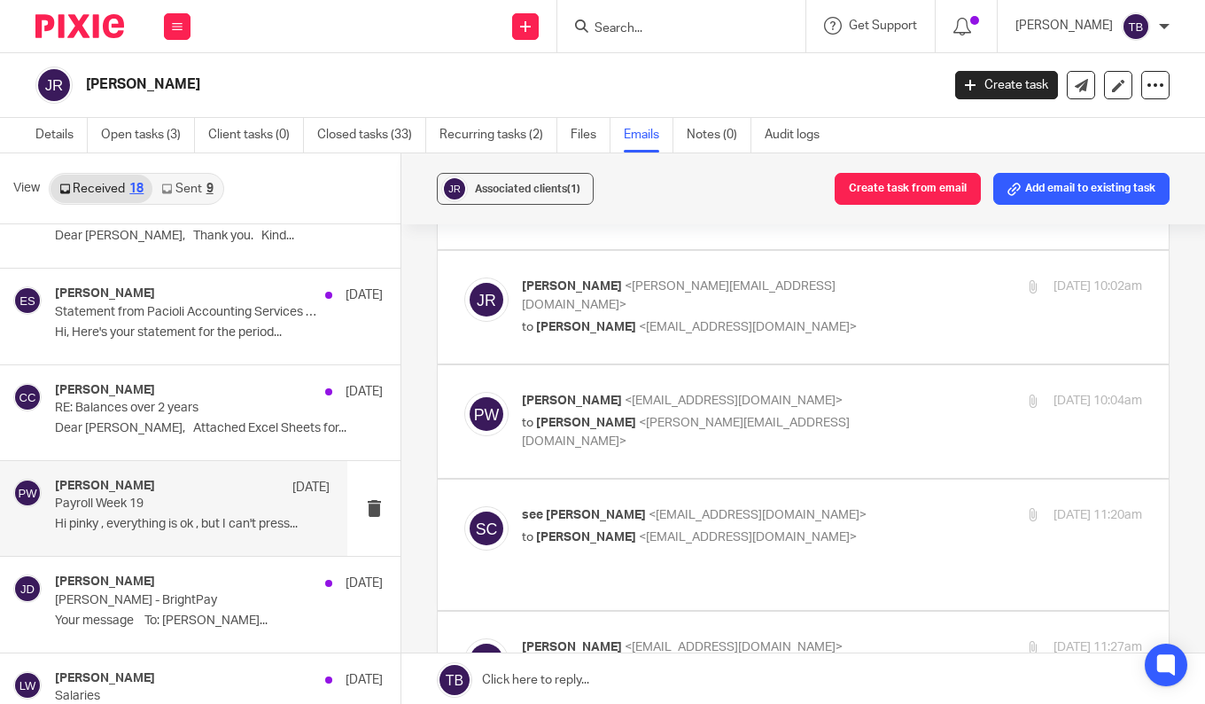
scroll to position [3545, 0]
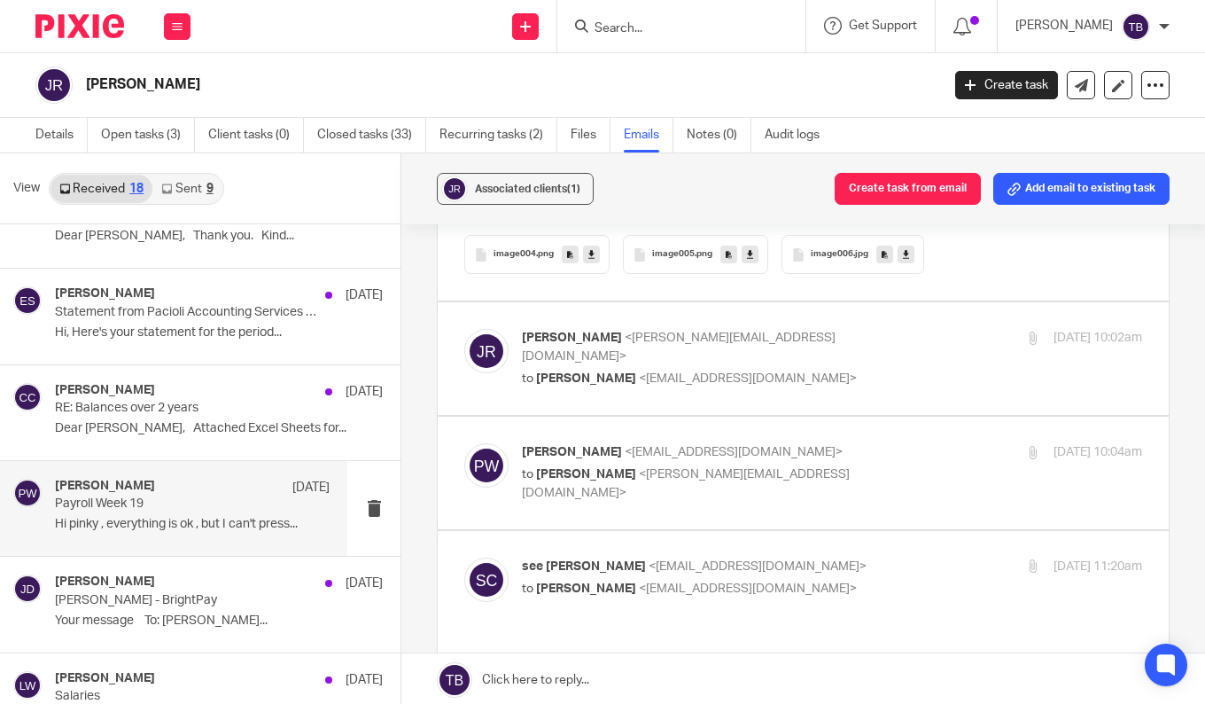
click at [692, 361] on label at bounding box center [803, 358] width 731 height 113
click at [464, 329] on input "checkbox" at bounding box center [463, 328] width 1 height 1
checkbox input "true"
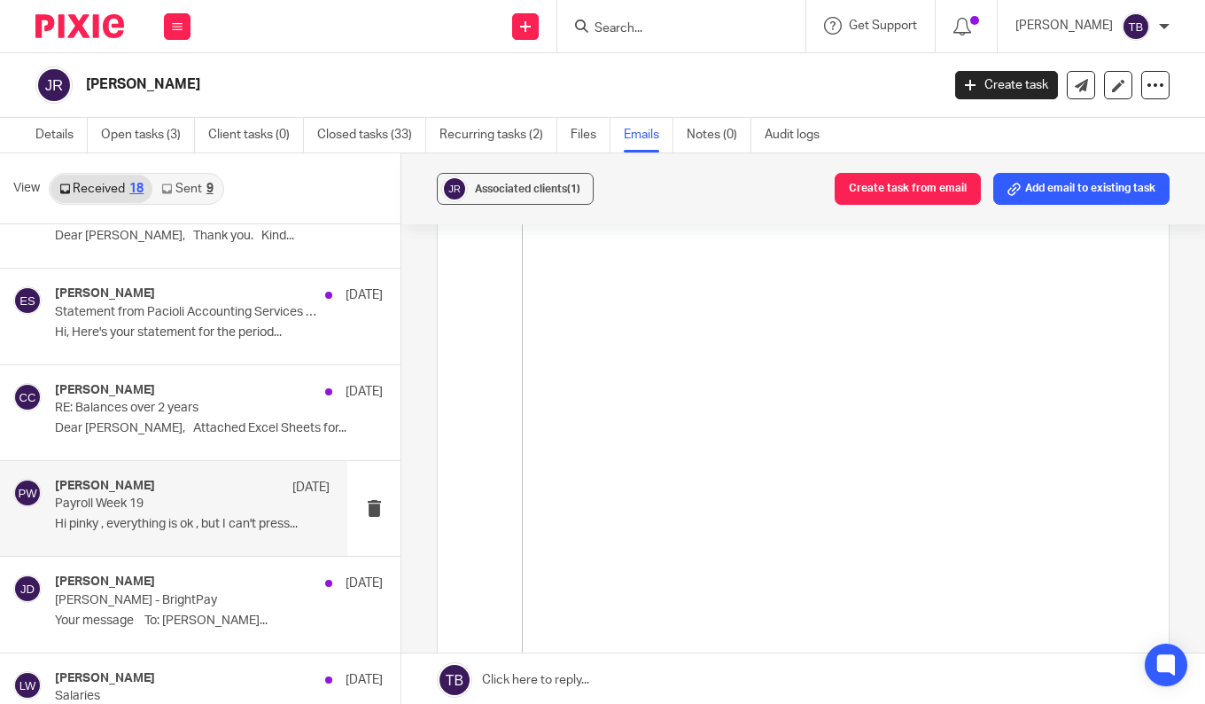
scroll to position [1772, 0]
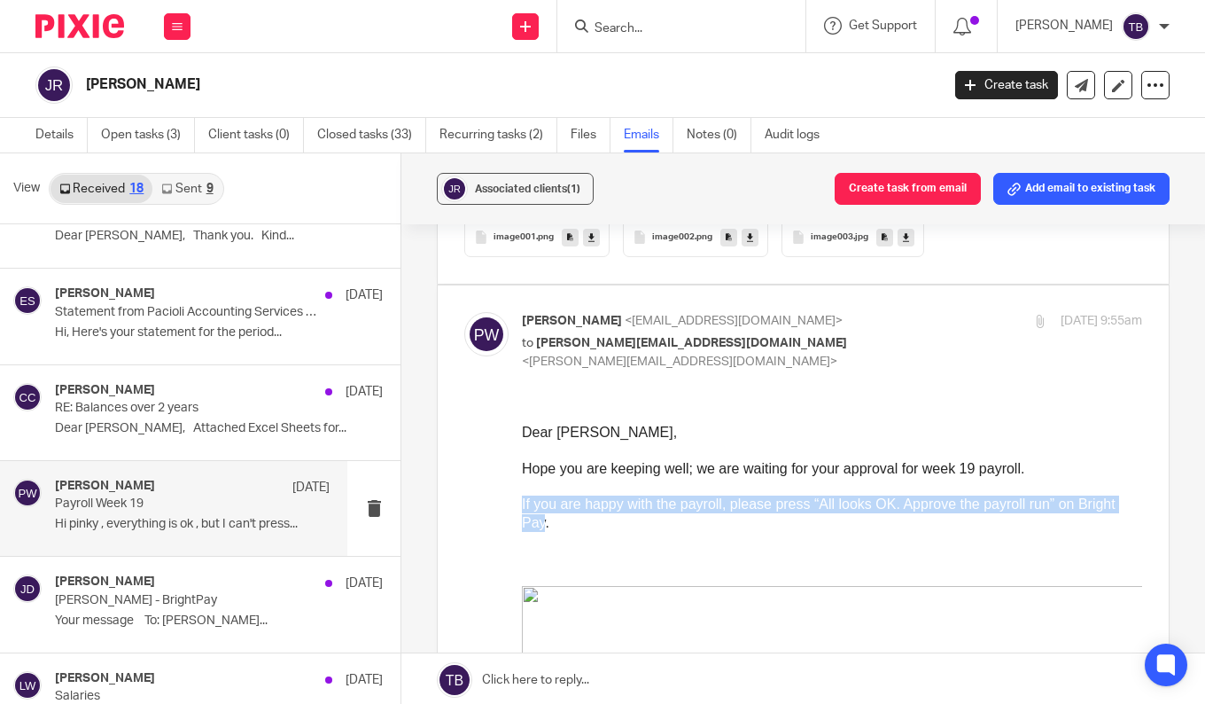
drag, startPoint x: 1090, startPoint y: 505, endPoint x: 518, endPoint y: 504, distance: 572.5
click html "Dear John, Hope you are keeping well; we are waiting for your approval for week…"
copy span "If you are happy with the payroll, please press “All looks OK. Approve the payr…"
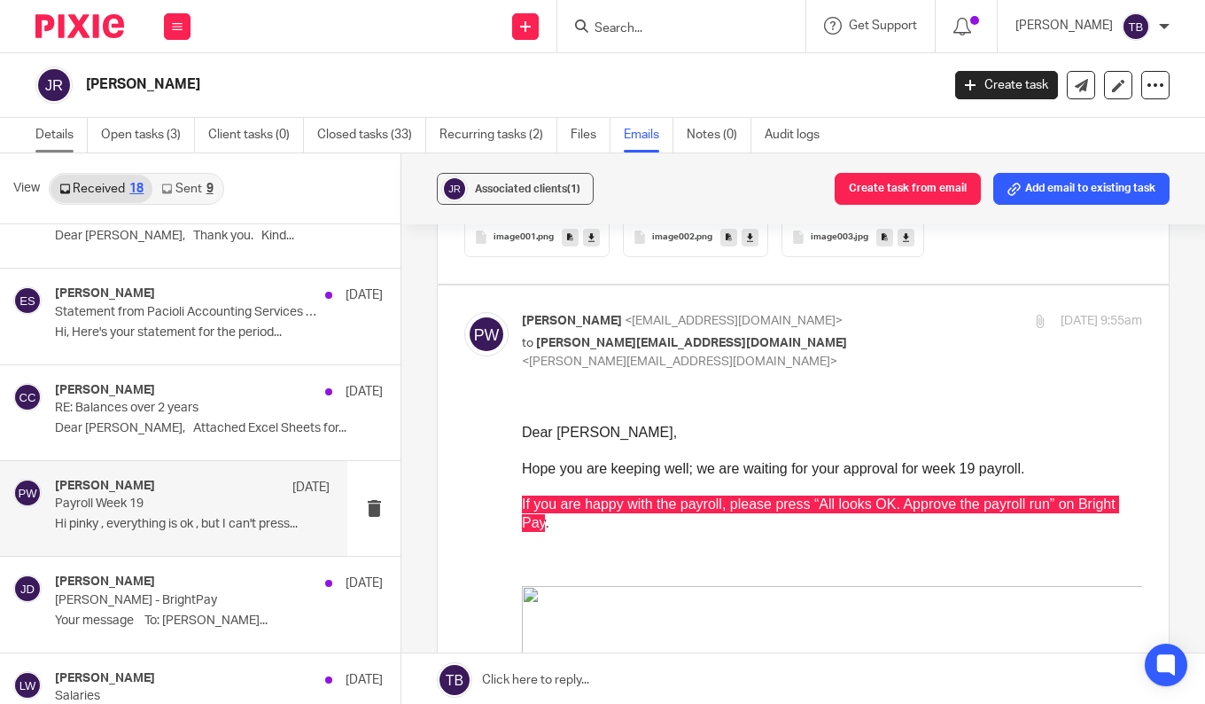
click at [52, 142] on link "Details" at bounding box center [61, 135] width 52 height 35
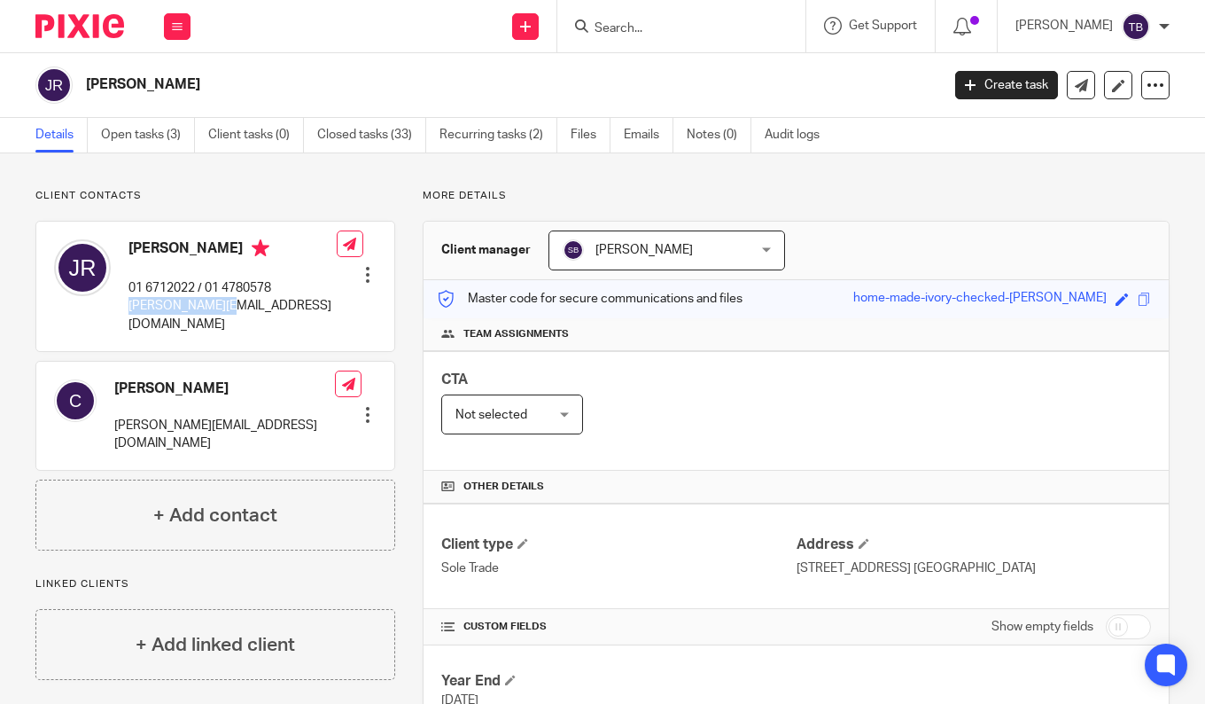
drag, startPoint x: 123, startPoint y: 308, endPoint x: 227, endPoint y: 309, distance: 103.7
click at [227, 309] on div "John Reidy 01 6712022 / 01 4780578 john@jrlegal.ie" at bounding box center [195, 286] width 283 height 112
copy p "john@jrlegal.ie"
click at [365, 195] on p "Client contacts" at bounding box center [215, 196] width 360 height 14
click at [179, 27] on icon at bounding box center [177, 26] width 11 height 11
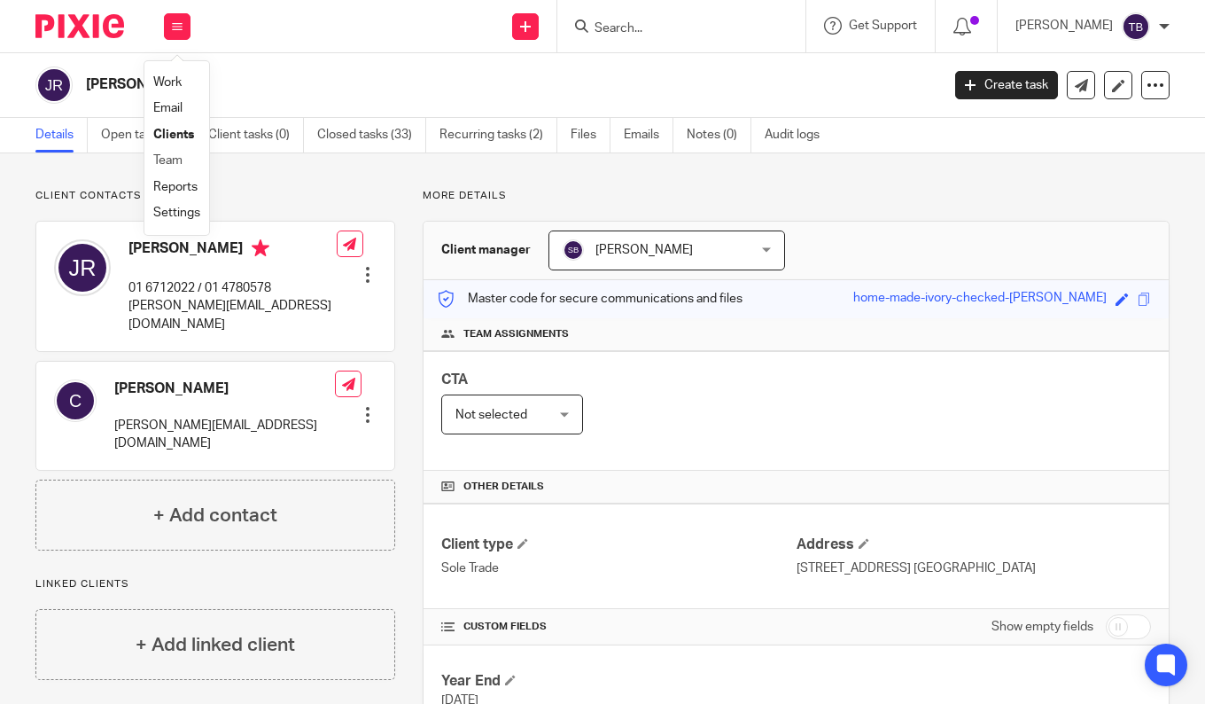
click at [183, 161] on li "Team" at bounding box center [176, 161] width 47 height 26
click at [175, 160] on link "Team" at bounding box center [167, 160] width 29 height 12
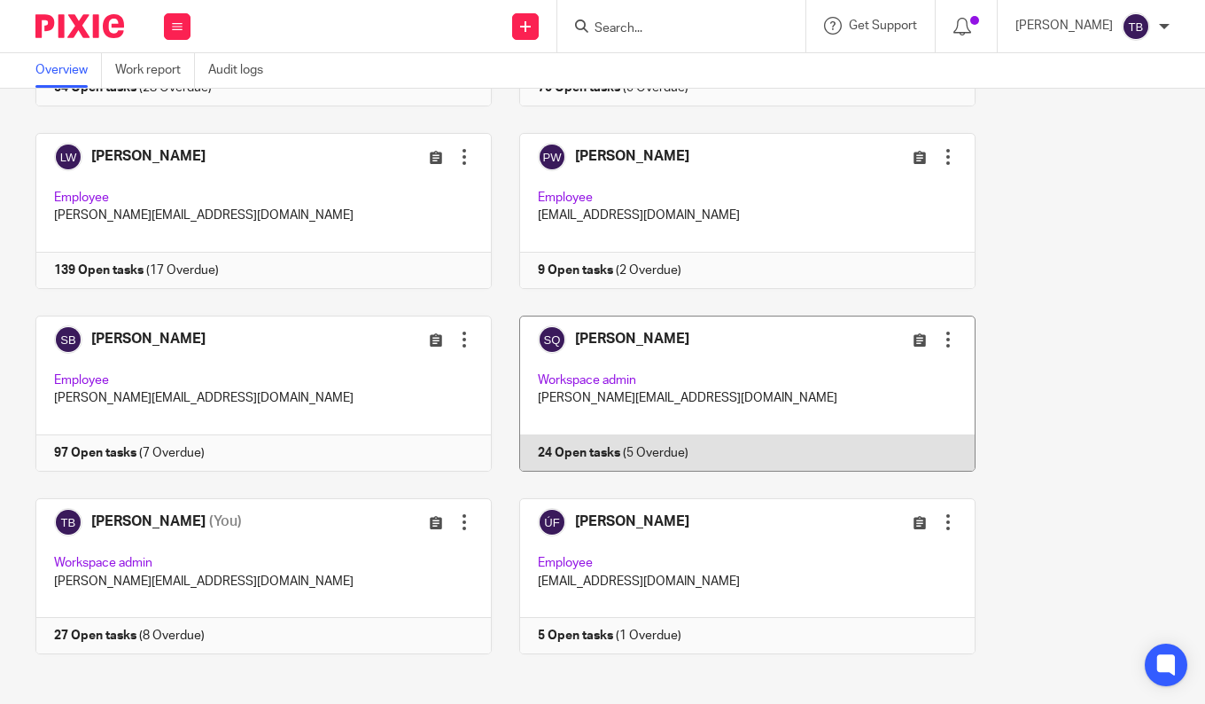
scroll to position [618, 0]
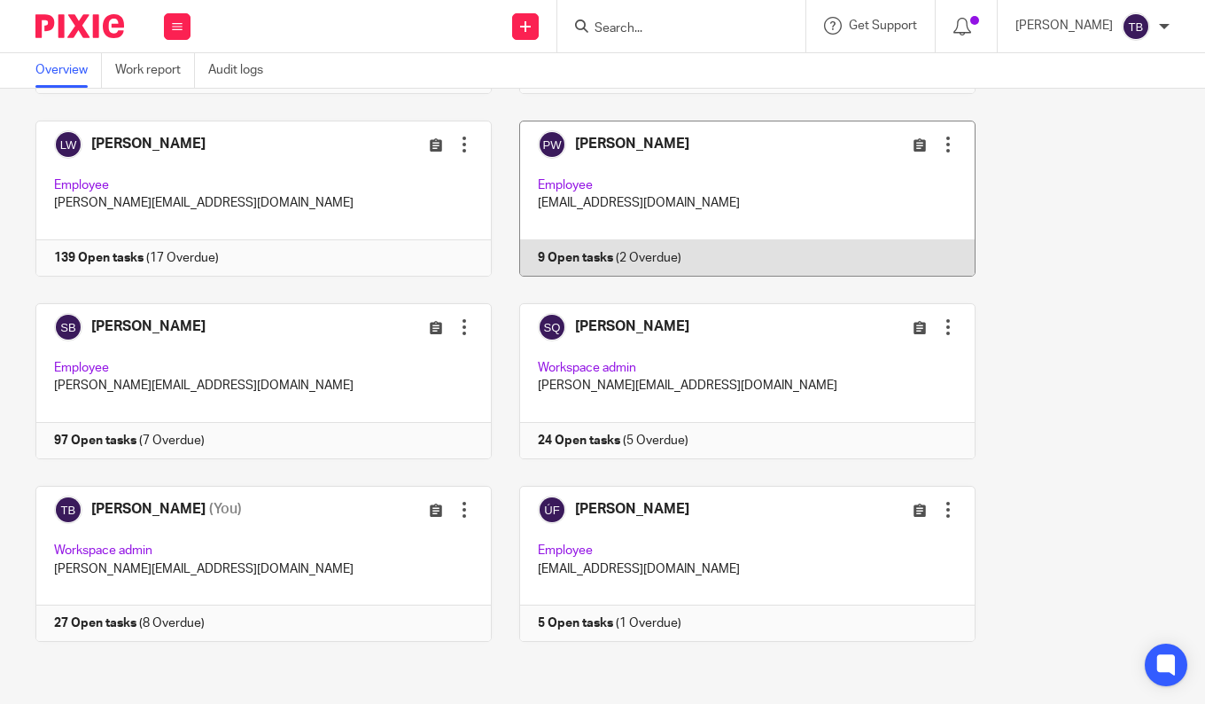
click at [641, 199] on link at bounding box center [734, 199] width 484 height 156
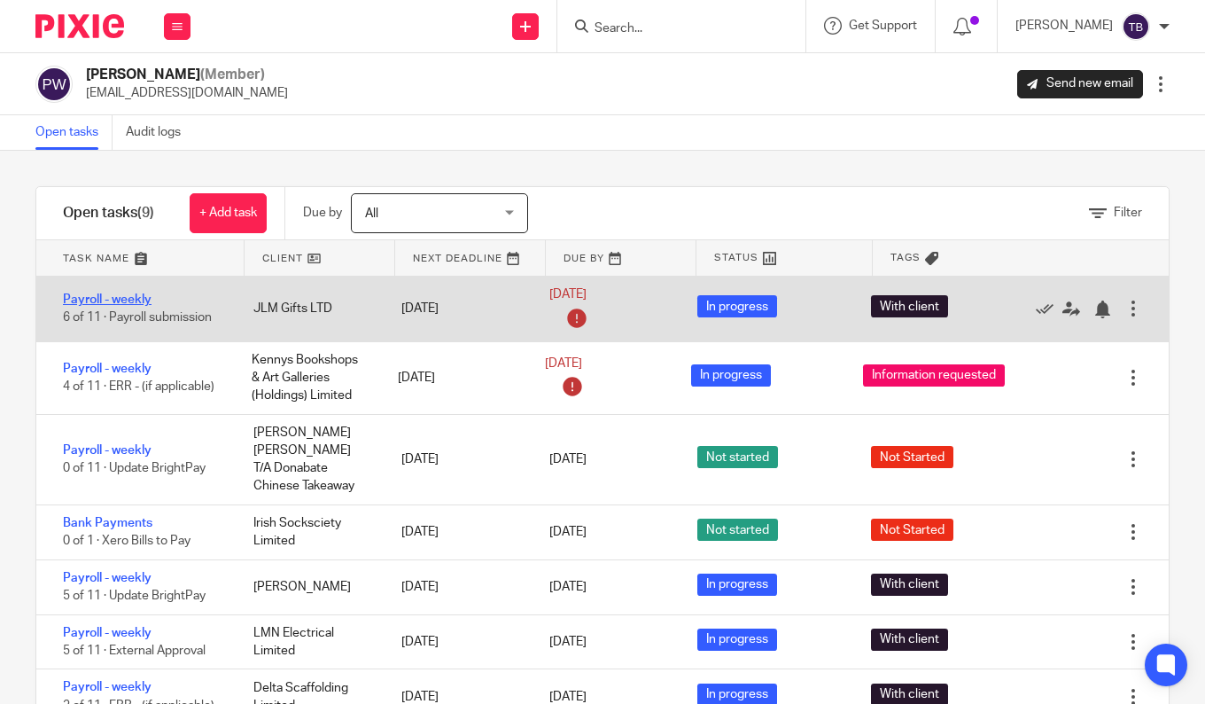
click at [104, 295] on link "Payroll - weekly" at bounding box center [107, 299] width 89 height 12
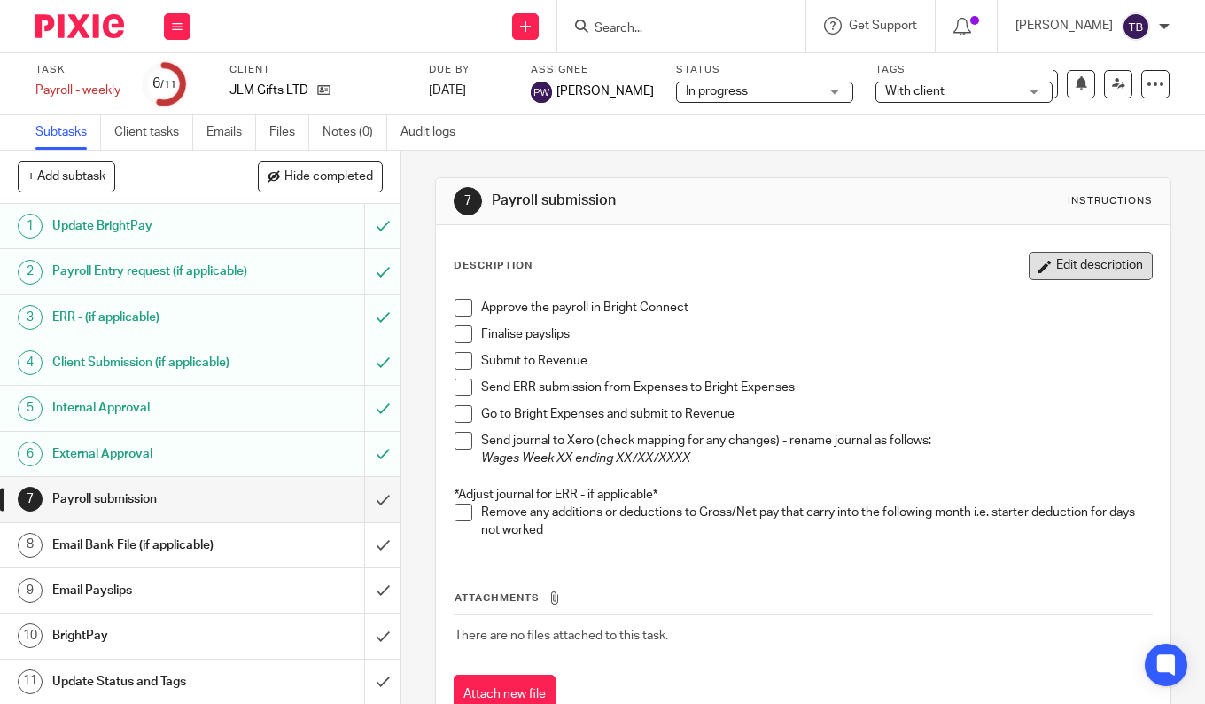
click at [1100, 269] on button "Edit description" at bounding box center [1091, 266] width 124 height 28
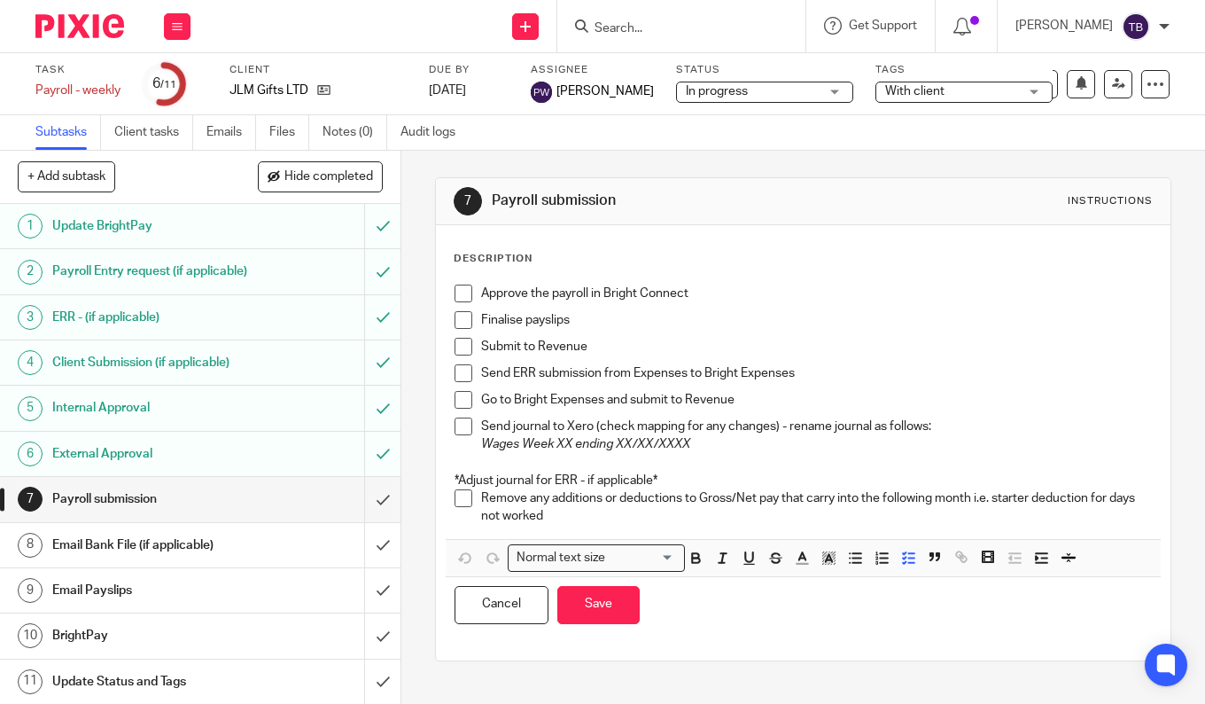
click at [736, 292] on p "Approve the payroll in Bright Connect" at bounding box center [816, 293] width 671 height 18
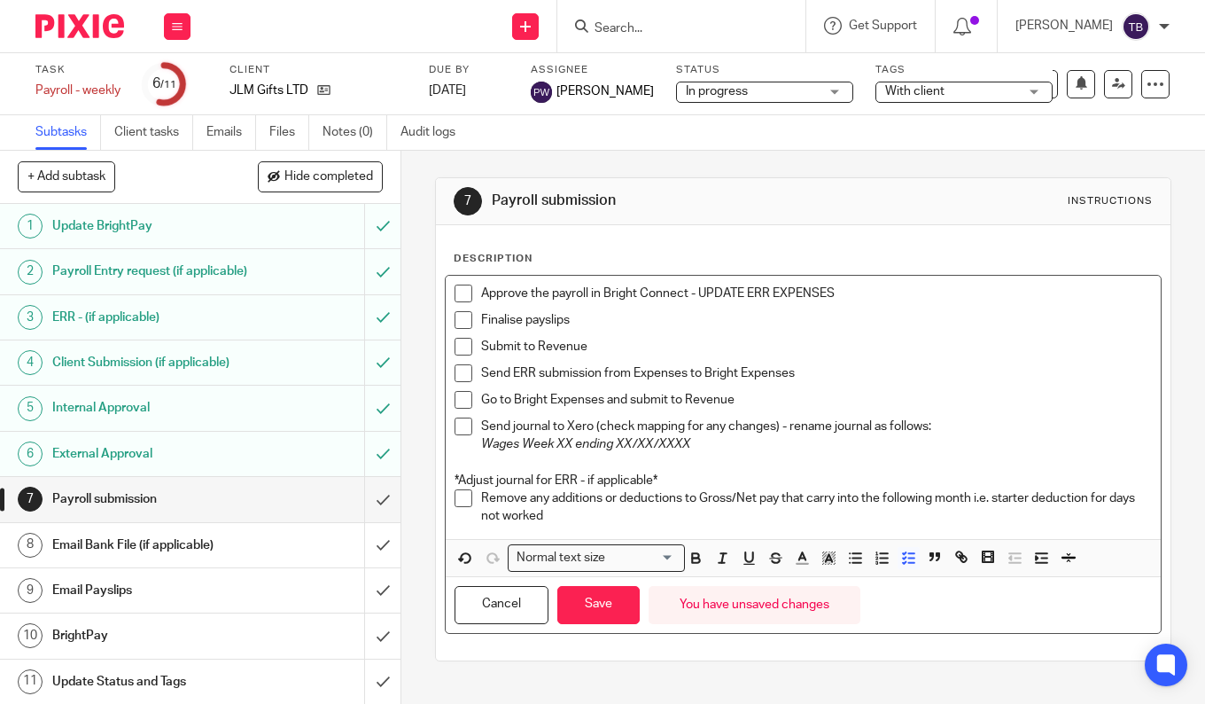
click at [698, 289] on p "Approve the payroll in Bright Connect - UPDATE ERR EXPENSES" at bounding box center [816, 293] width 671 height 18
click at [694, 292] on p "Approve the payroll in Bright Connect - UPDATE ERR EXPENSES" at bounding box center [816, 293] width 671 height 18
click at [798, 559] on icon "button" at bounding box center [802, 557] width 16 height 16
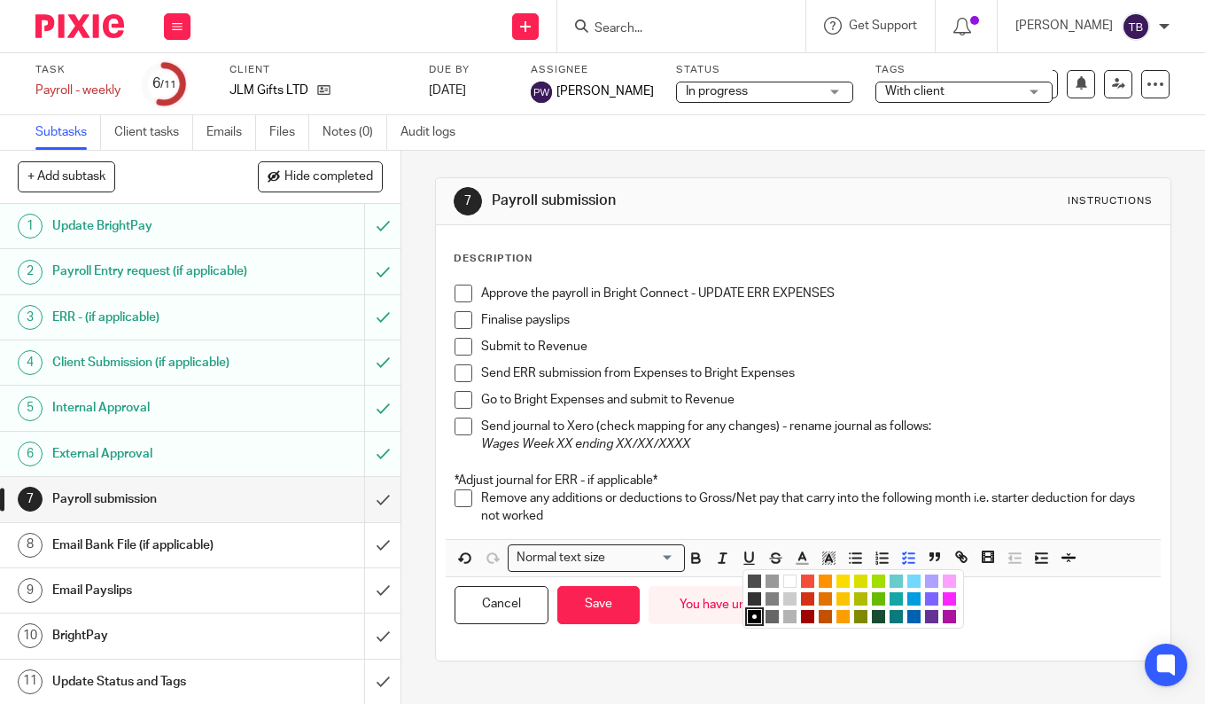
click at [801, 578] on li "color:#F44E3B" at bounding box center [807, 580] width 13 height 13
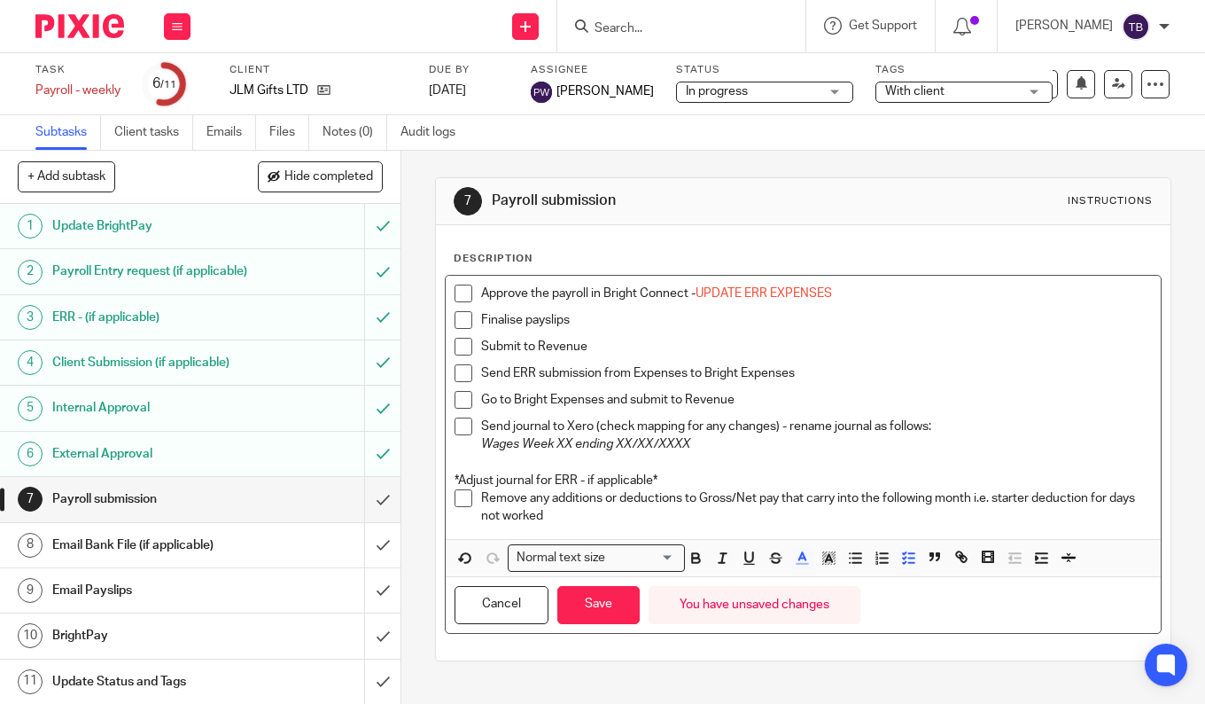
click at [907, 356] on div "Submit to Revenue" at bounding box center [816, 351] width 671 height 27
drag, startPoint x: 692, startPoint y: 294, endPoint x: 890, endPoint y: 314, distance: 198.6
click at [890, 314] on ul "Approve the payroll in Bright Connect - UPDATE ERR EXPENSES Finalise payslips S…" at bounding box center [803, 377] width 697 height 187
click at [878, 333] on div "Finalise payslips" at bounding box center [816, 324] width 671 height 27
drag, startPoint x: 852, startPoint y: 292, endPoint x: 693, endPoint y: 294, distance: 159.5
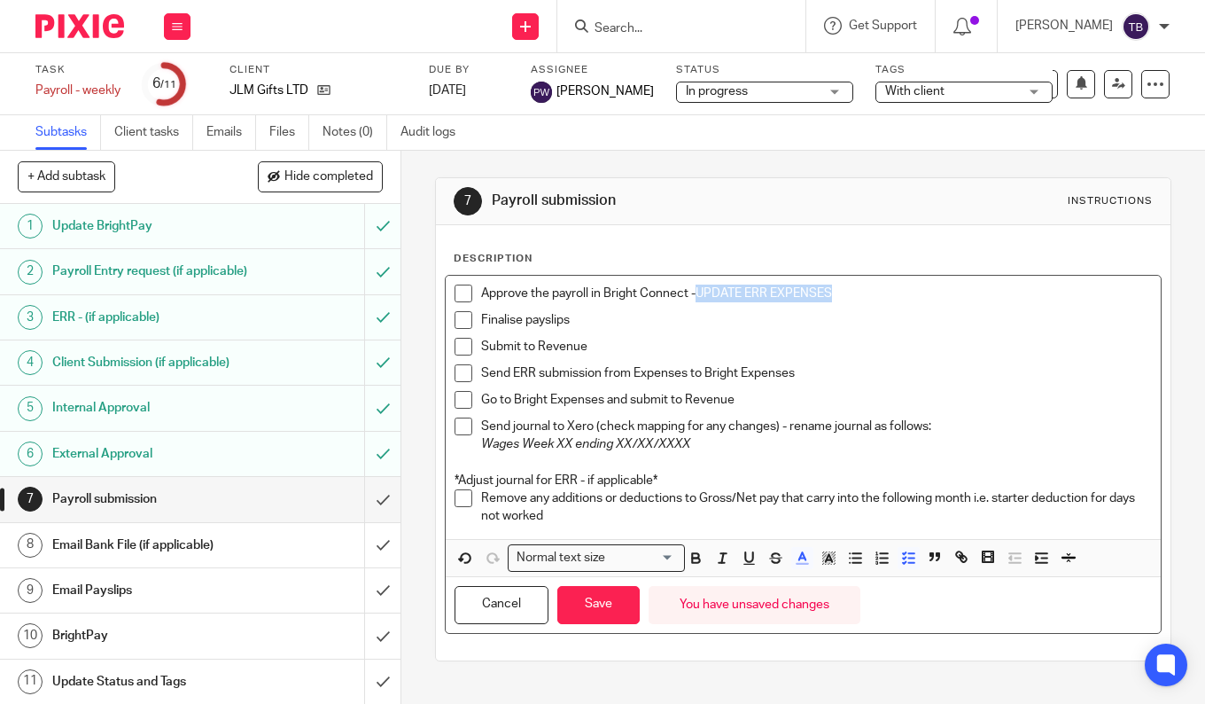
click at [693, 294] on p "Approve the payroll in Bright Connect - UPDATE ERR EXPENSES" at bounding box center [816, 293] width 671 height 18
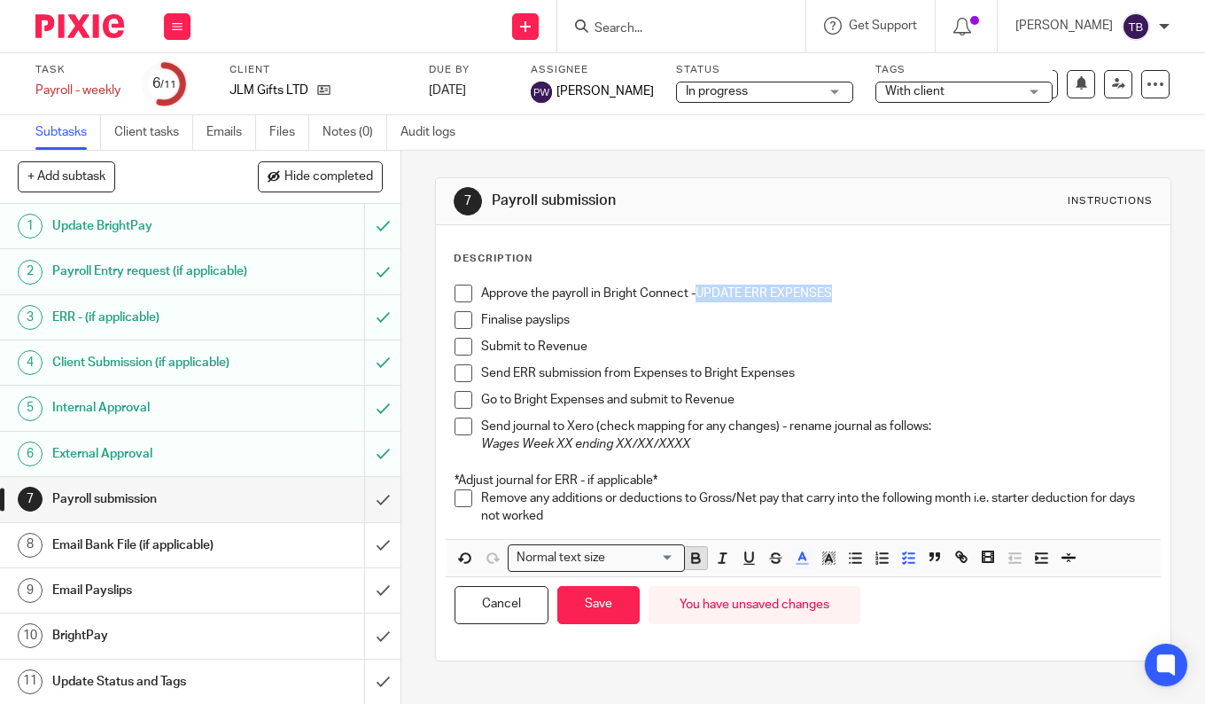
click at [696, 551] on icon "button" at bounding box center [696, 557] width 16 height 16
click at [572, 609] on button "Save" at bounding box center [598, 605] width 82 height 38
